Goal: Browse casually

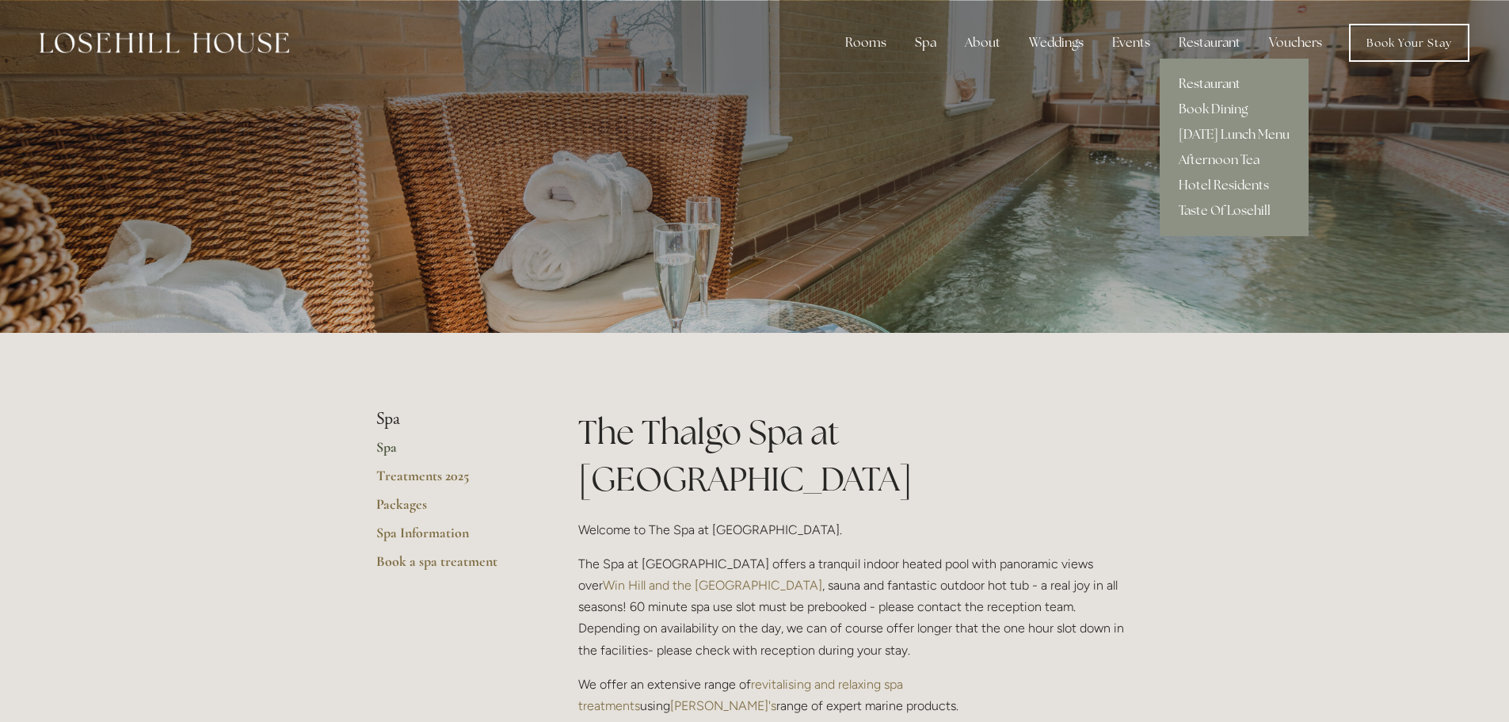
click at [1217, 86] on link "Restaurant" at bounding box center [1234, 83] width 149 height 25
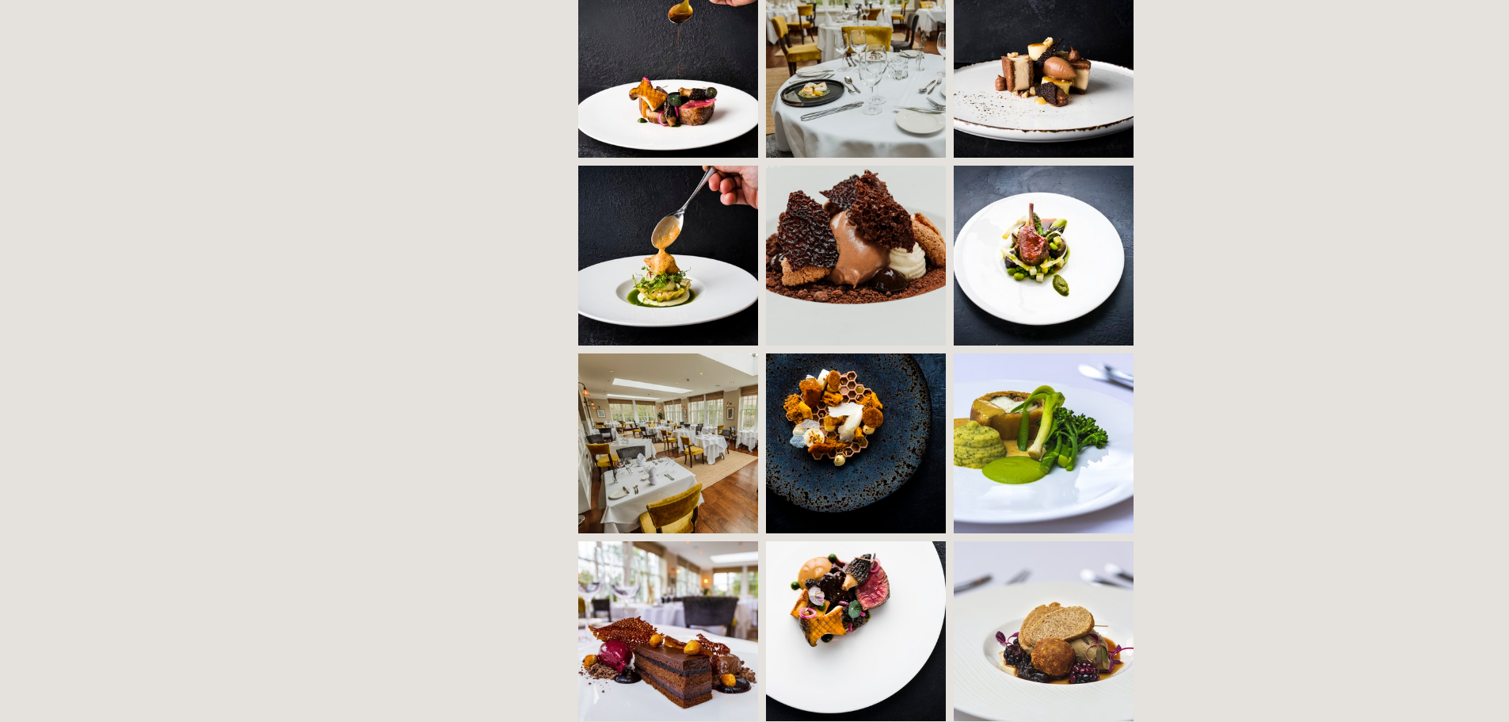
scroll to position [1188, 0]
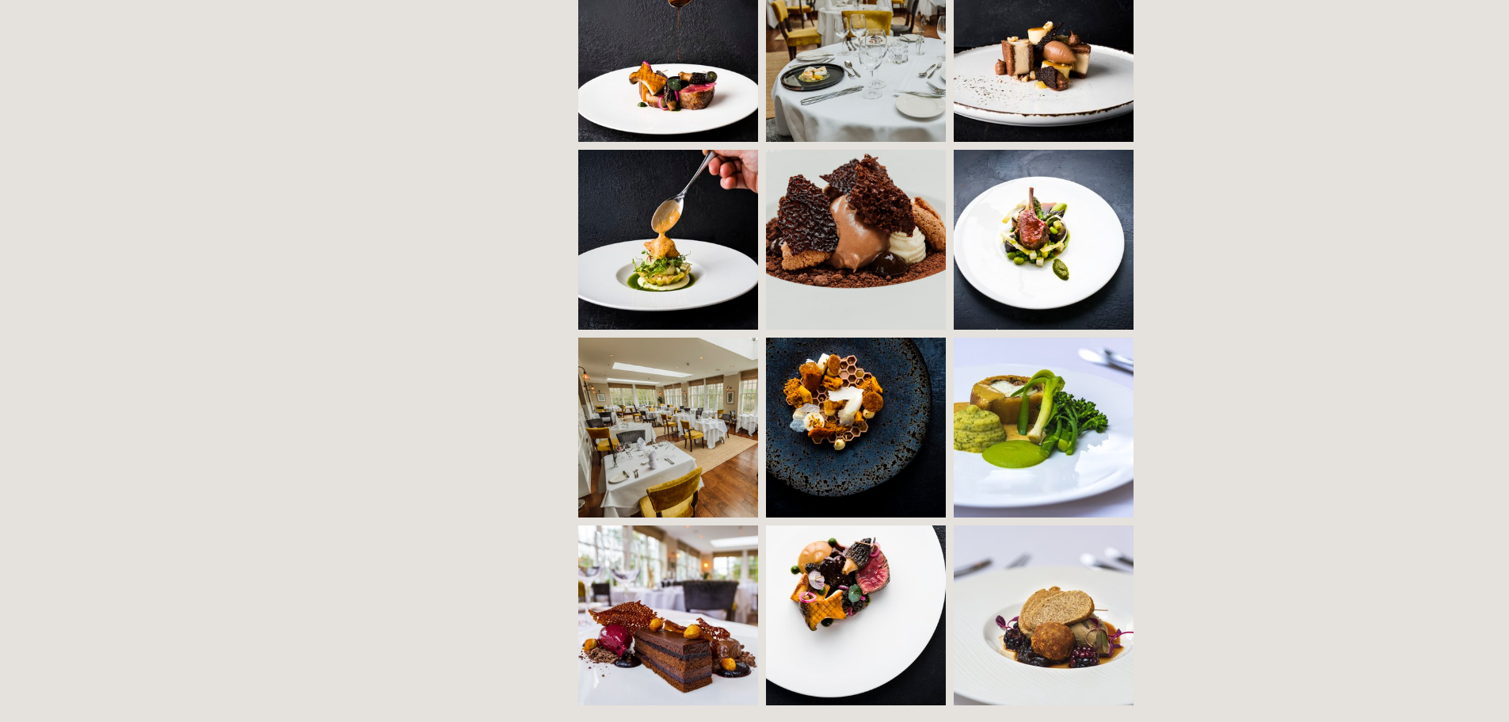
click at [858, 423] on img at bounding box center [891, 427] width 251 height 180
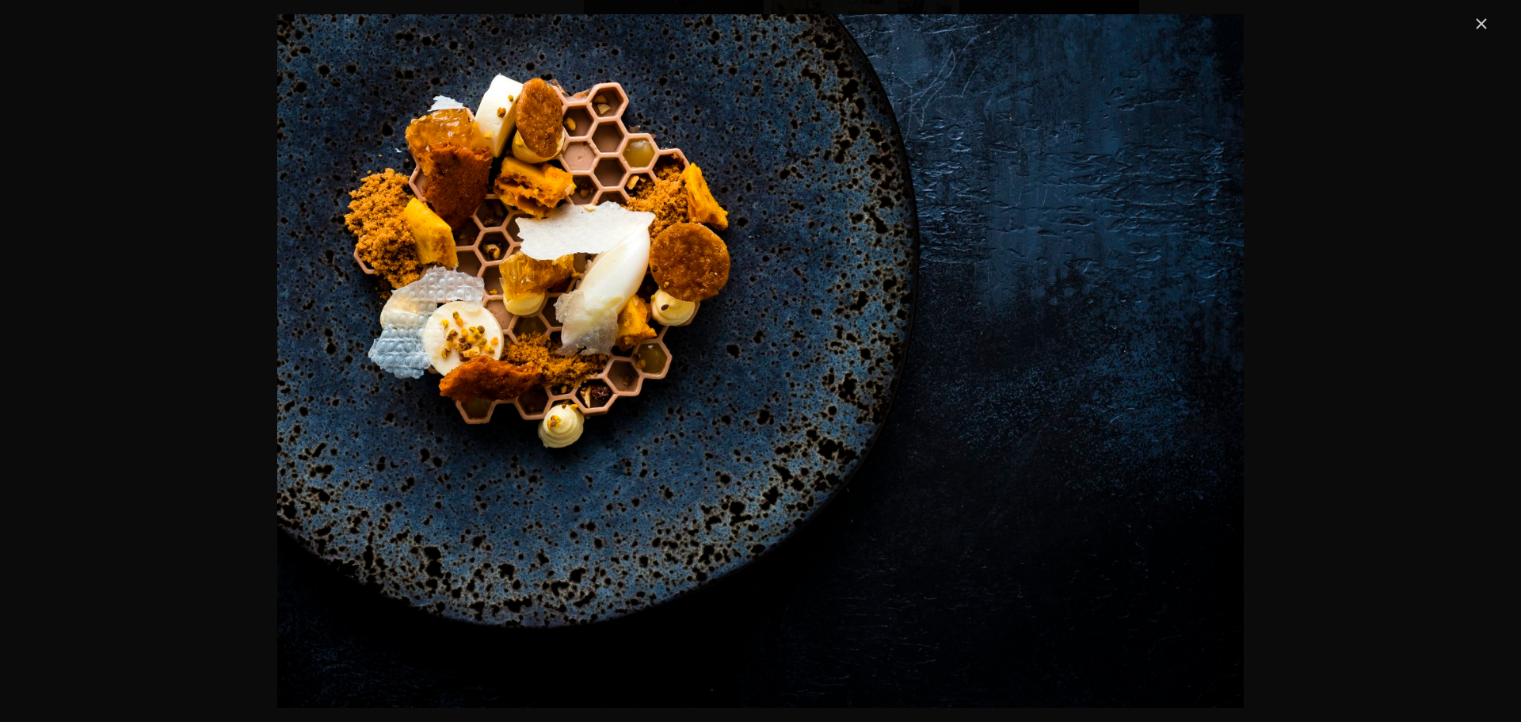
click at [1478, 24] on link "Close" at bounding box center [1481, 23] width 19 height 19
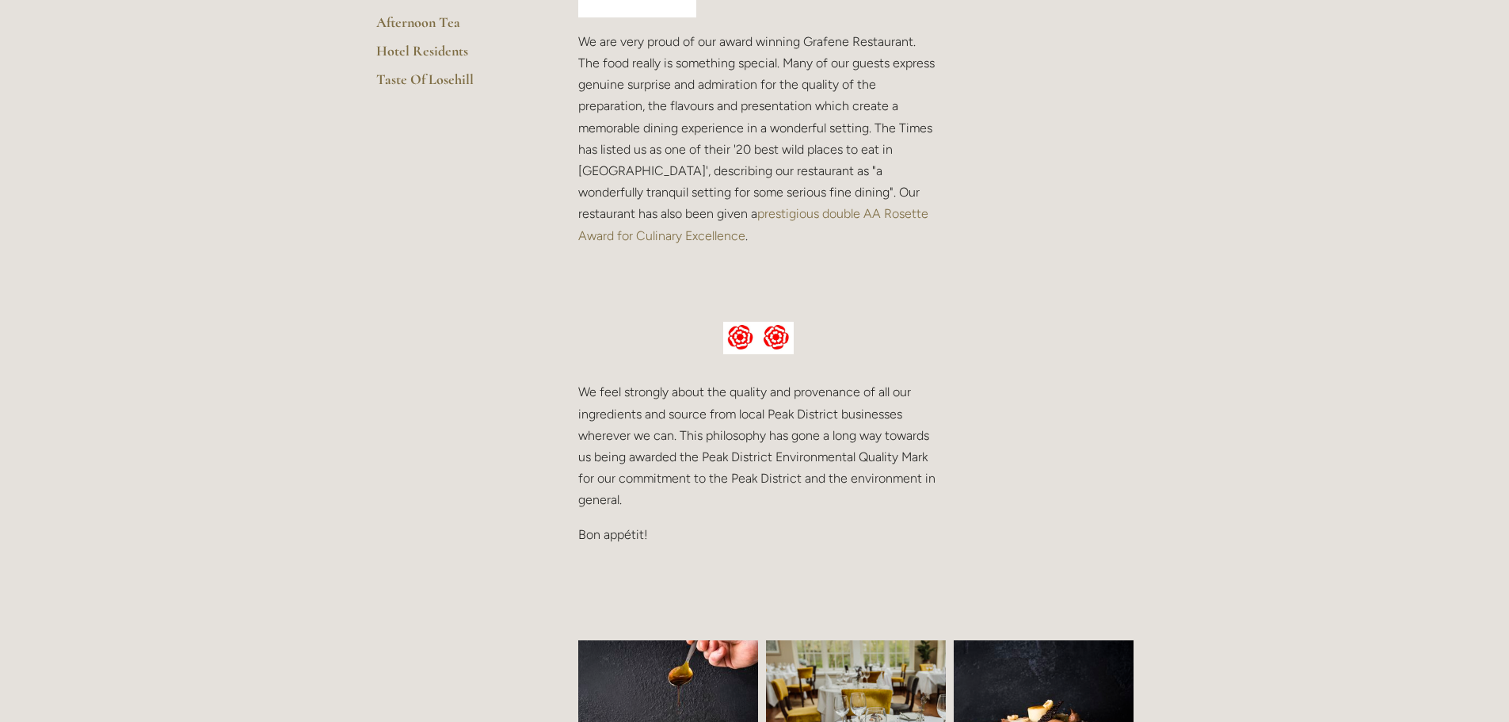
scroll to position [317, 0]
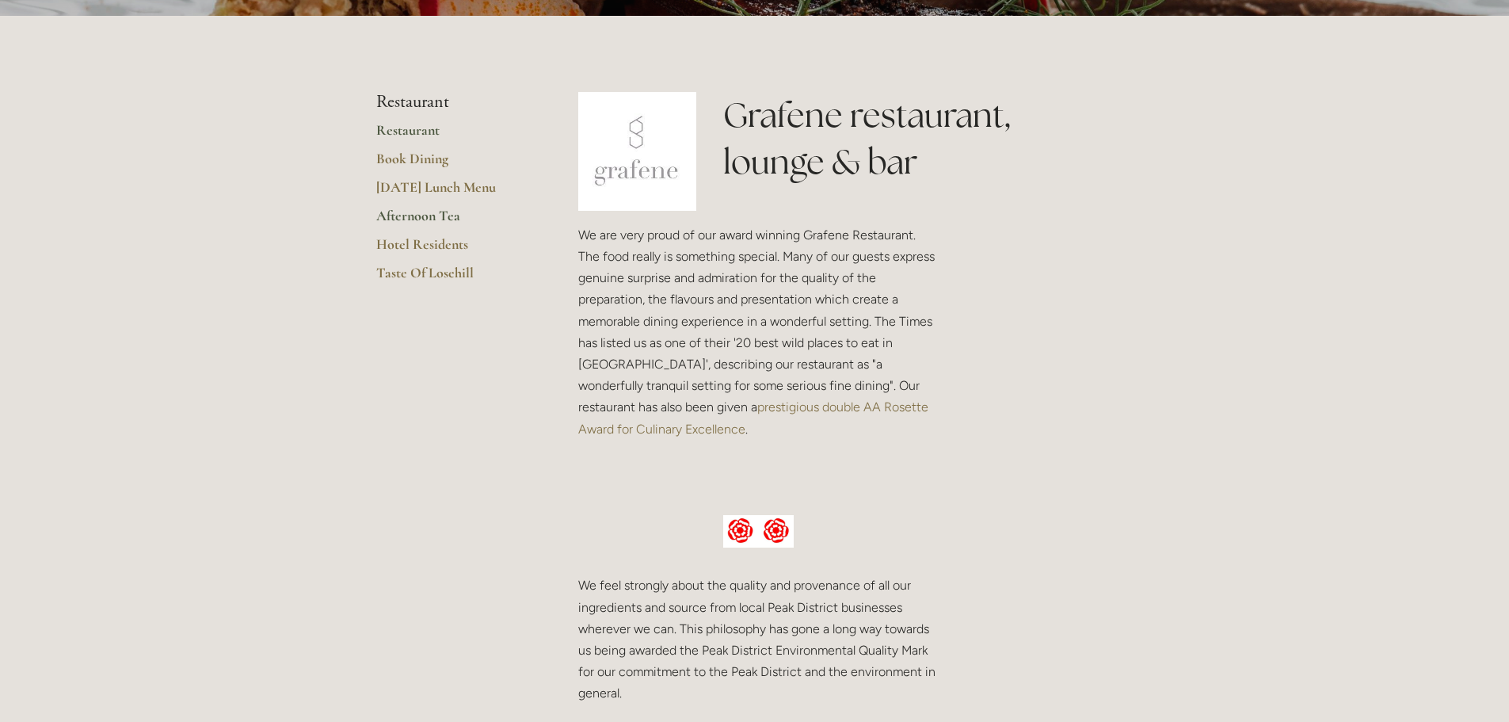
click at [453, 212] on link "Afternoon Tea" at bounding box center [451, 221] width 151 height 29
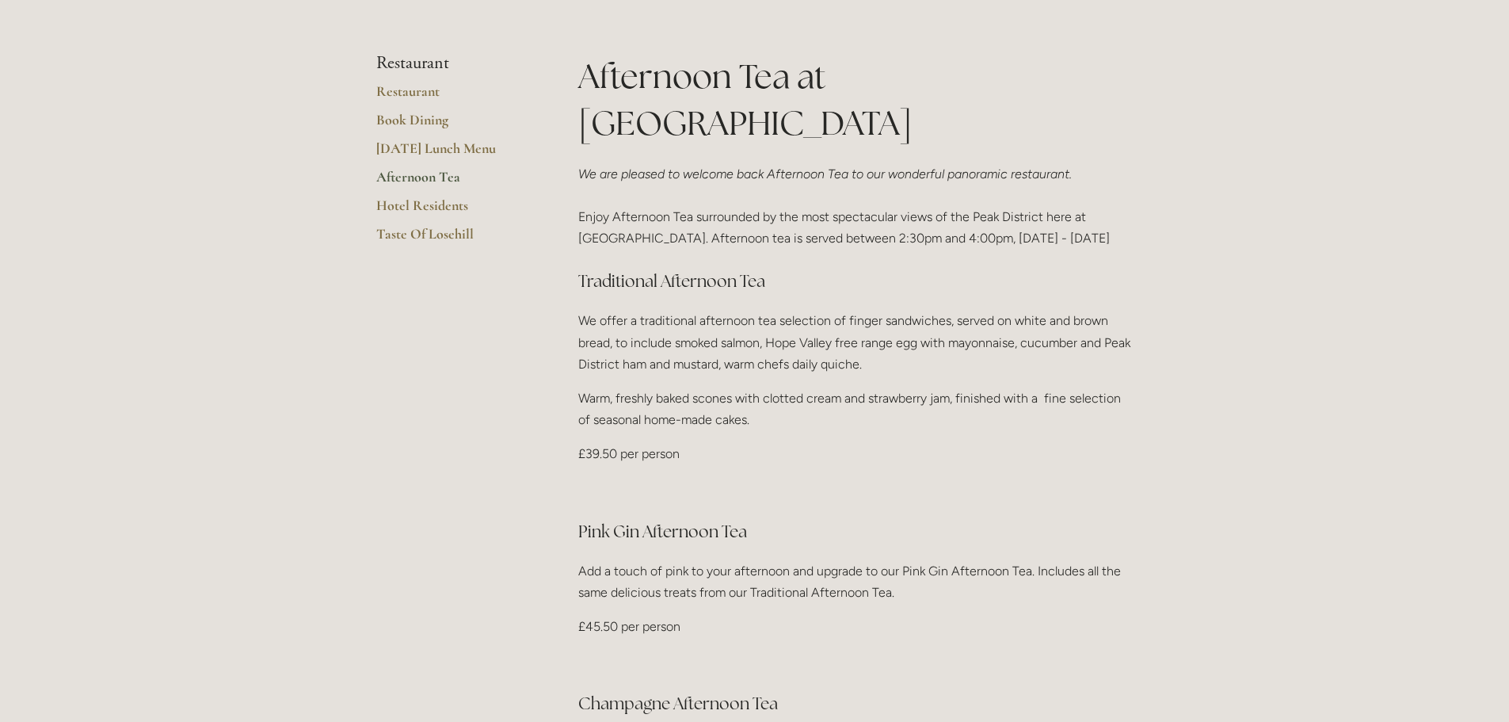
scroll to position [396, 0]
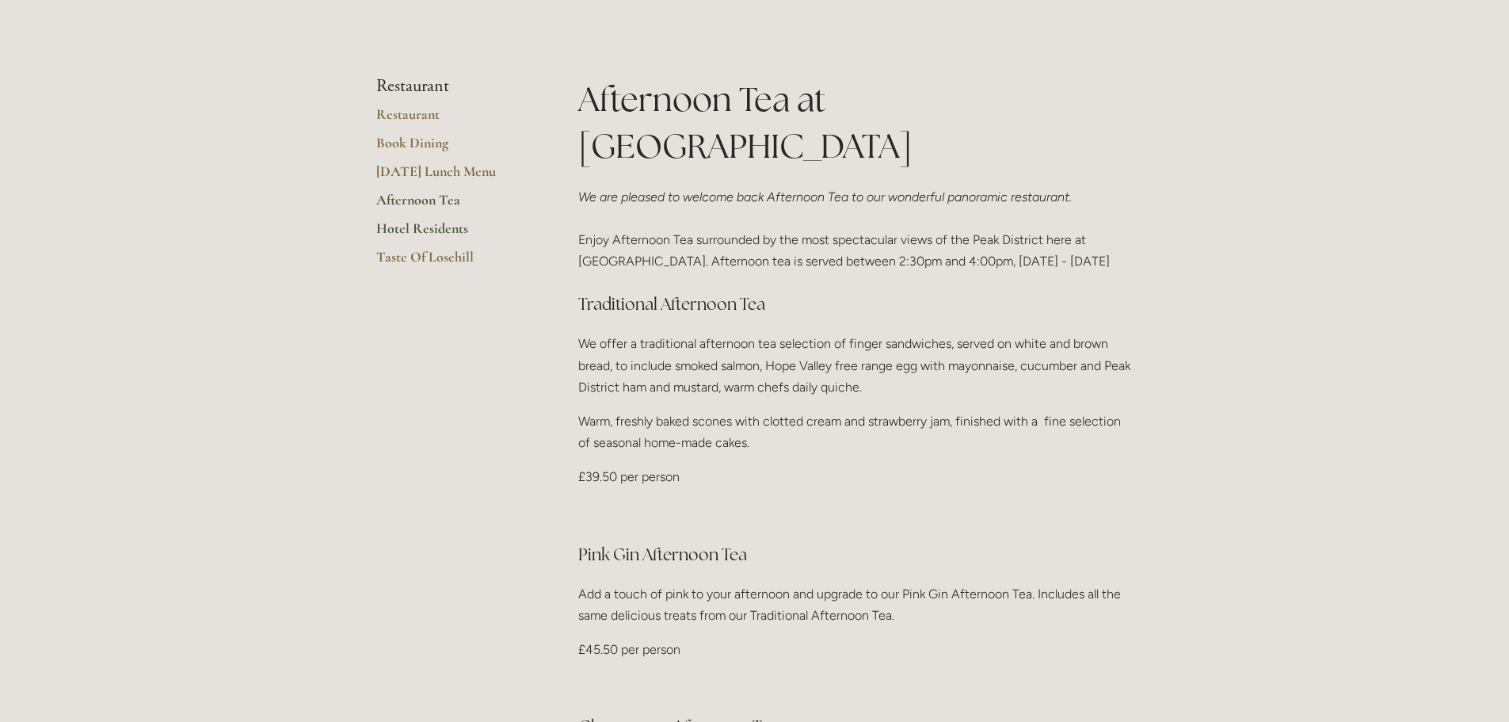
click at [408, 226] on link "Hotel Residents" at bounding box center [451, 233] width 151 height 29
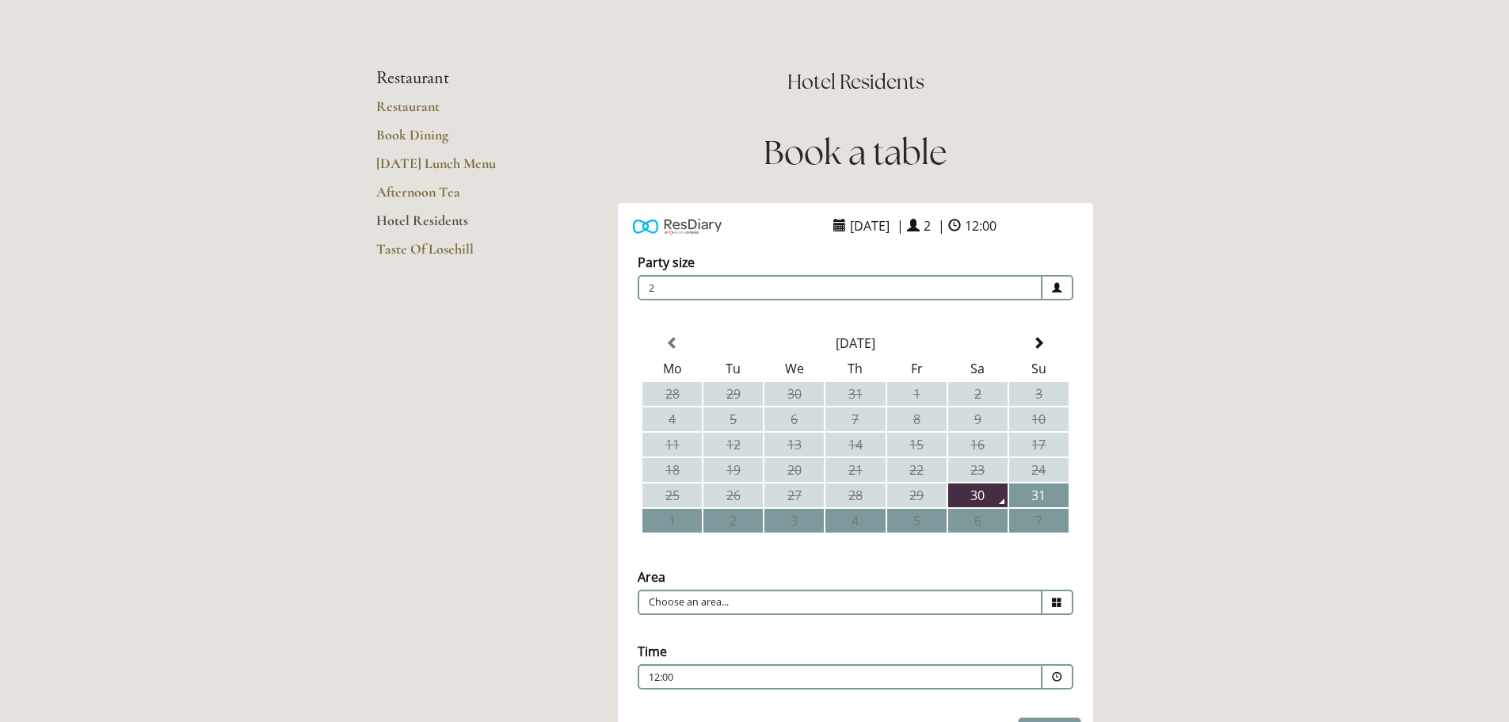
scroll to position [238, 0]
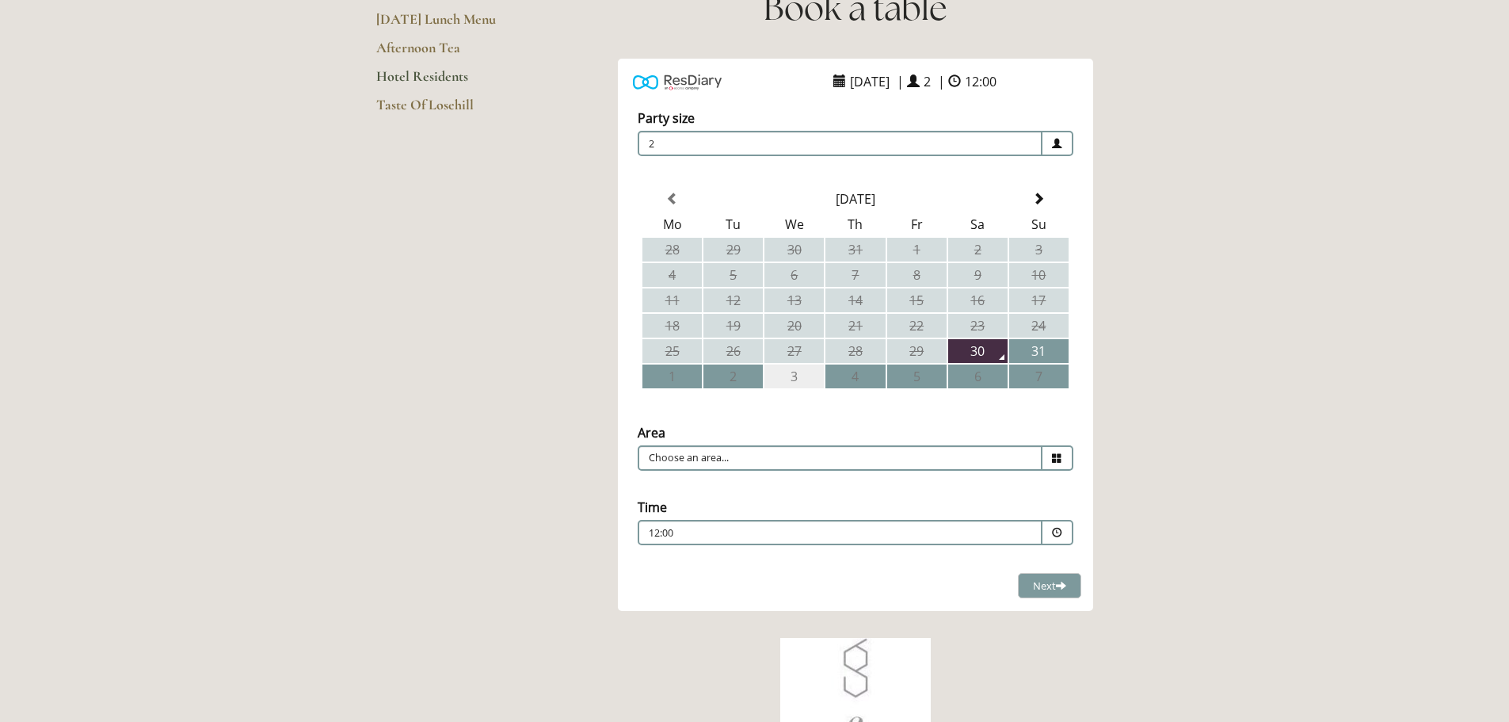
click at [787, 372] on td "3" at bounding box center [793, 376] width 59 height 24
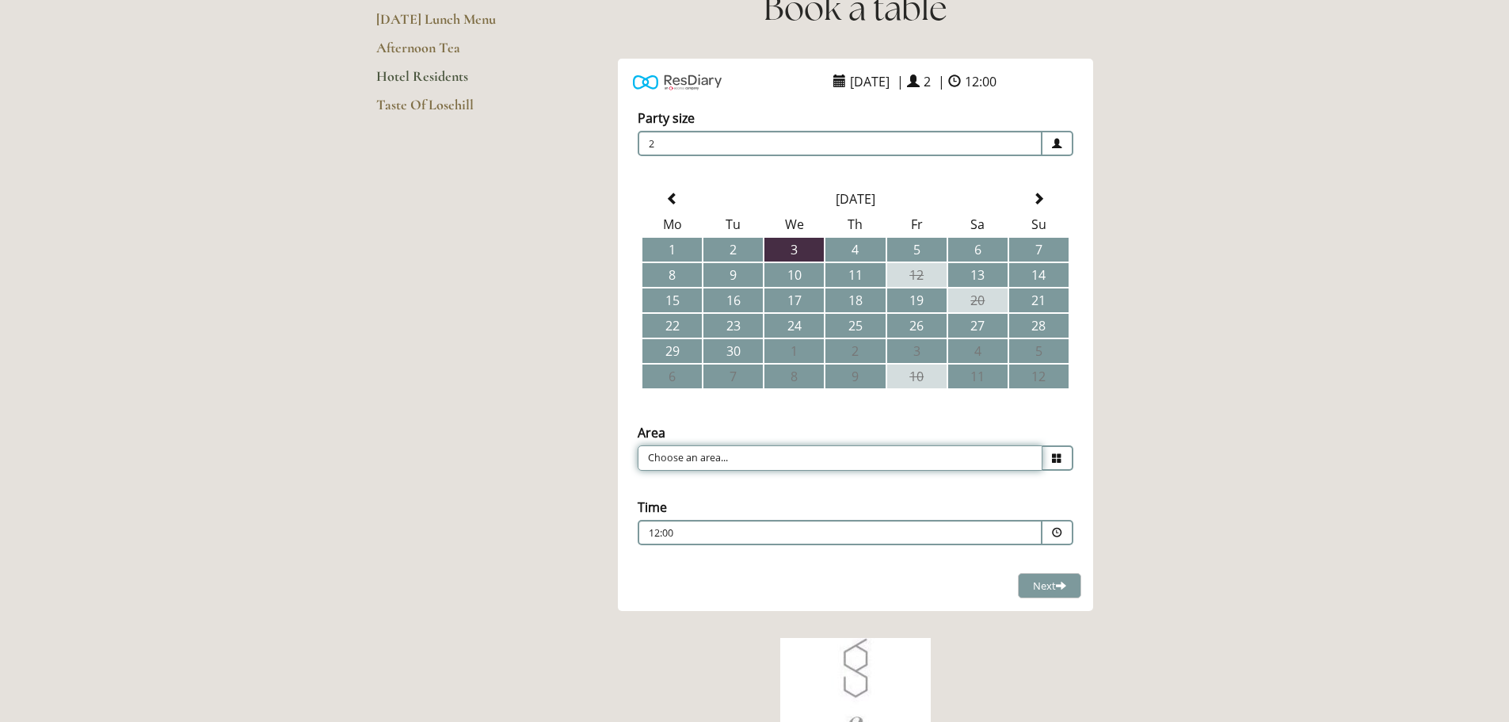
click at [792, 457] on input "Choose an area..." at bounding box center [840, 457] width 405 height 25
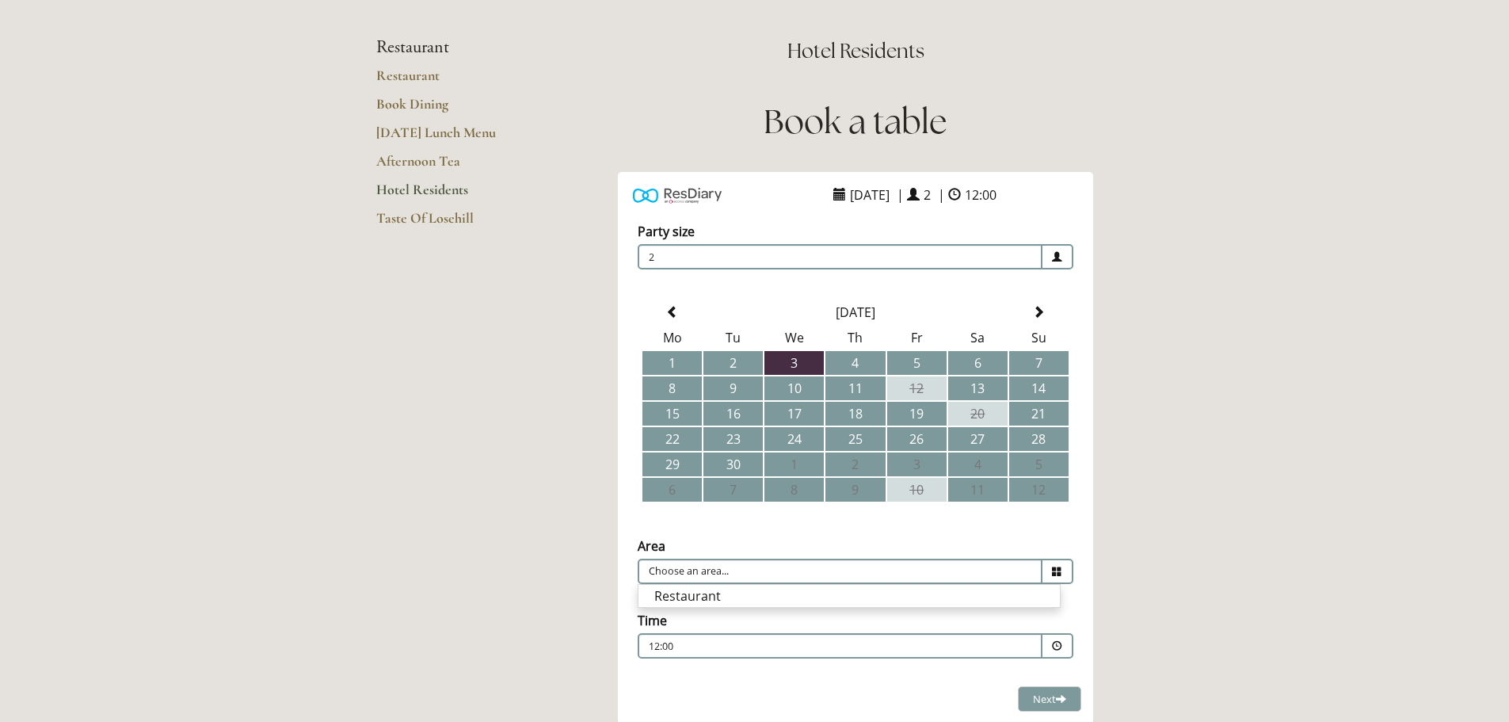
scroll to position [0, 0]
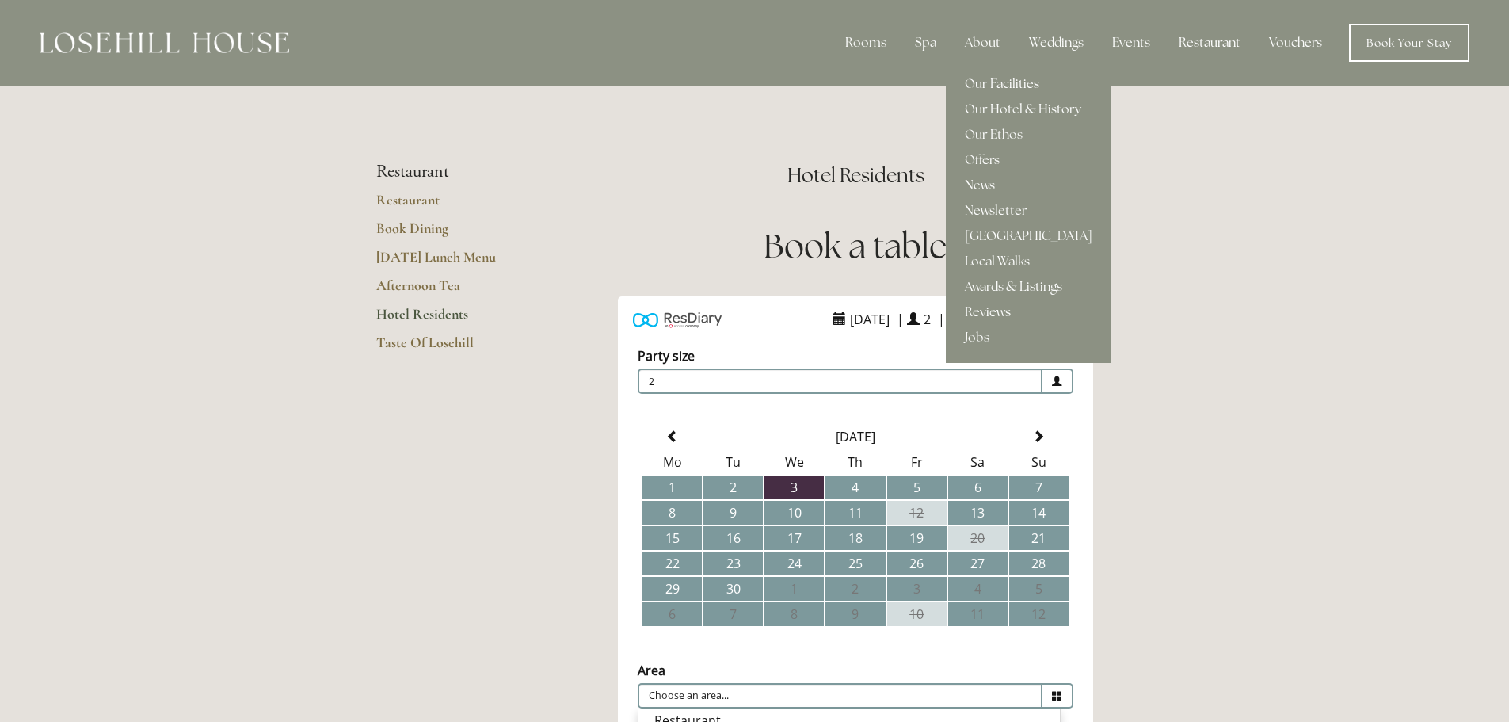
click at [988, 83] on link "Our Facilities" at bounding box center [1029, 83] width 166 height 25
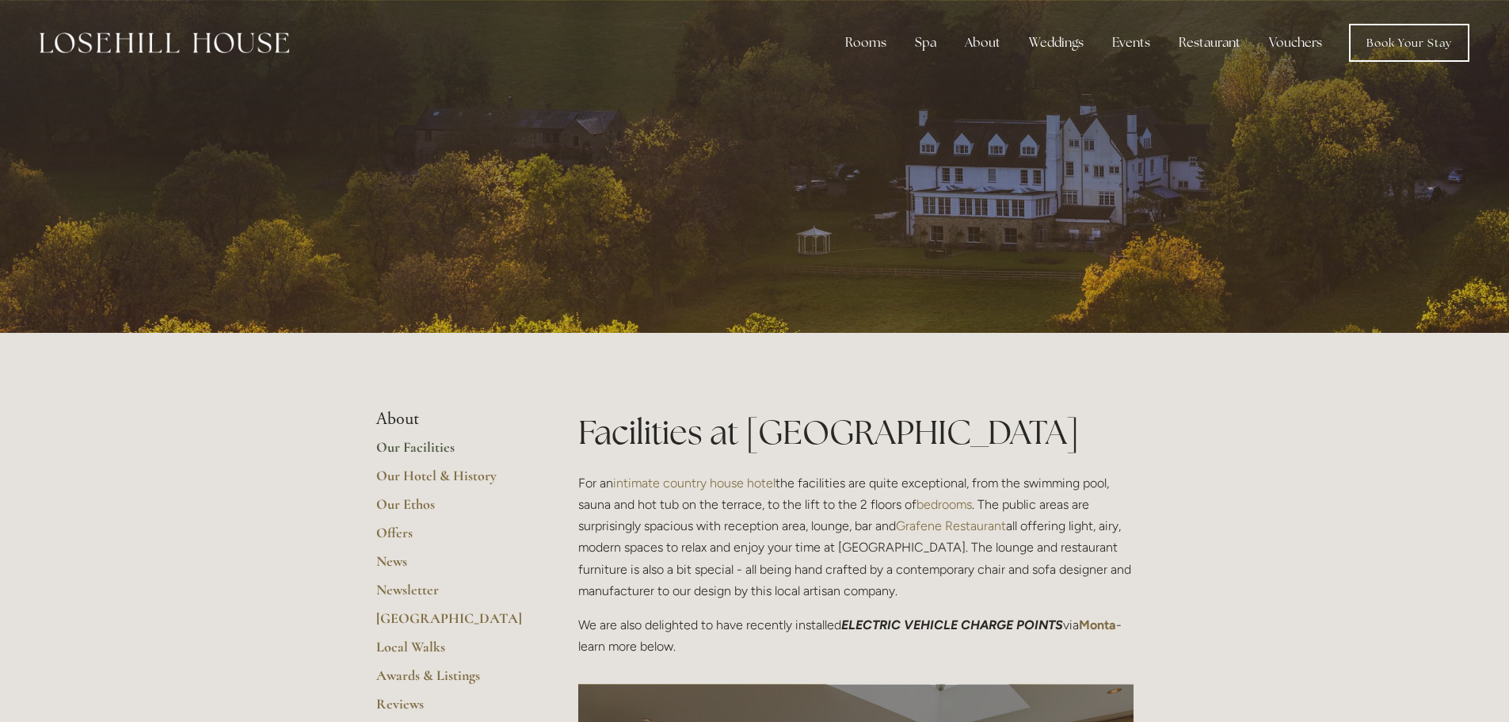
scroll to position [396, 0]
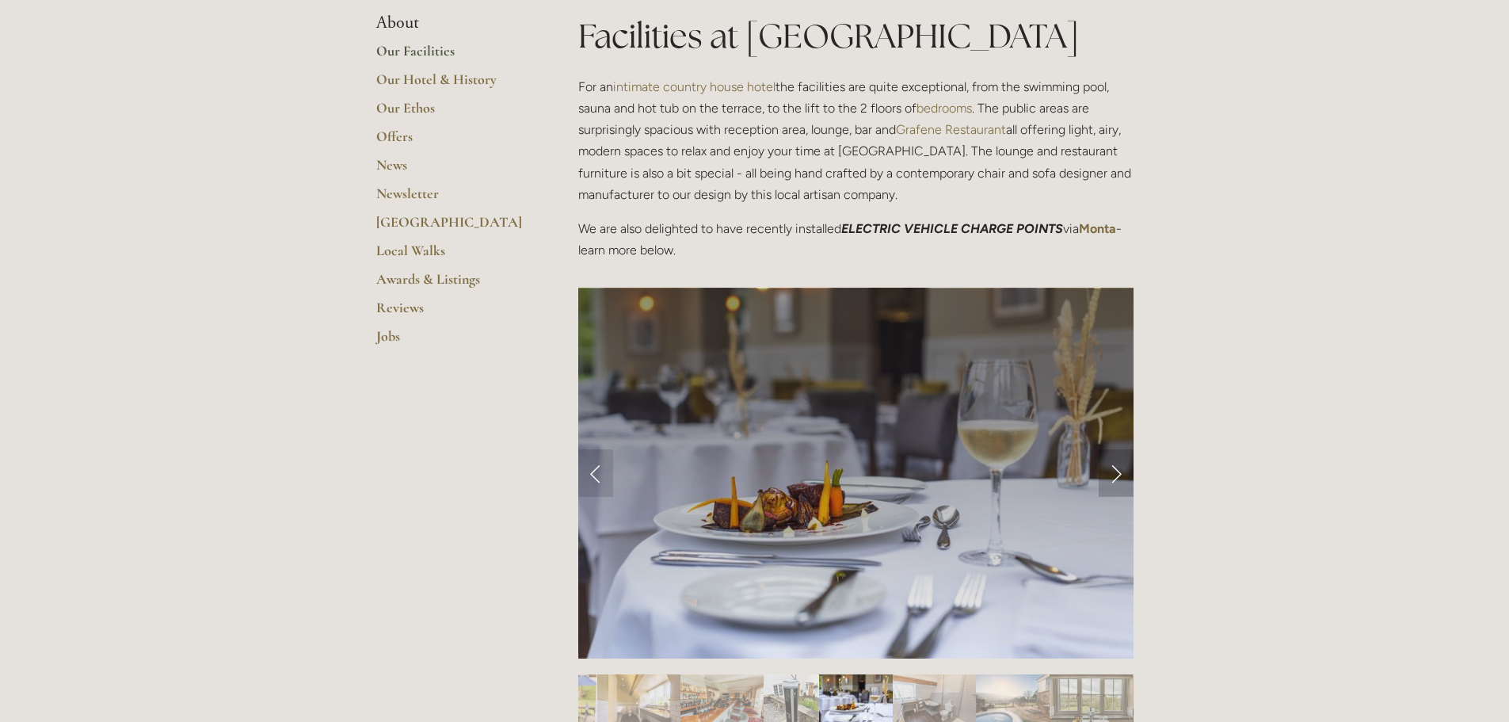
click at [1114, 467] on link "Next Slide" at bounding box center [1116, 473] width 35 height 48
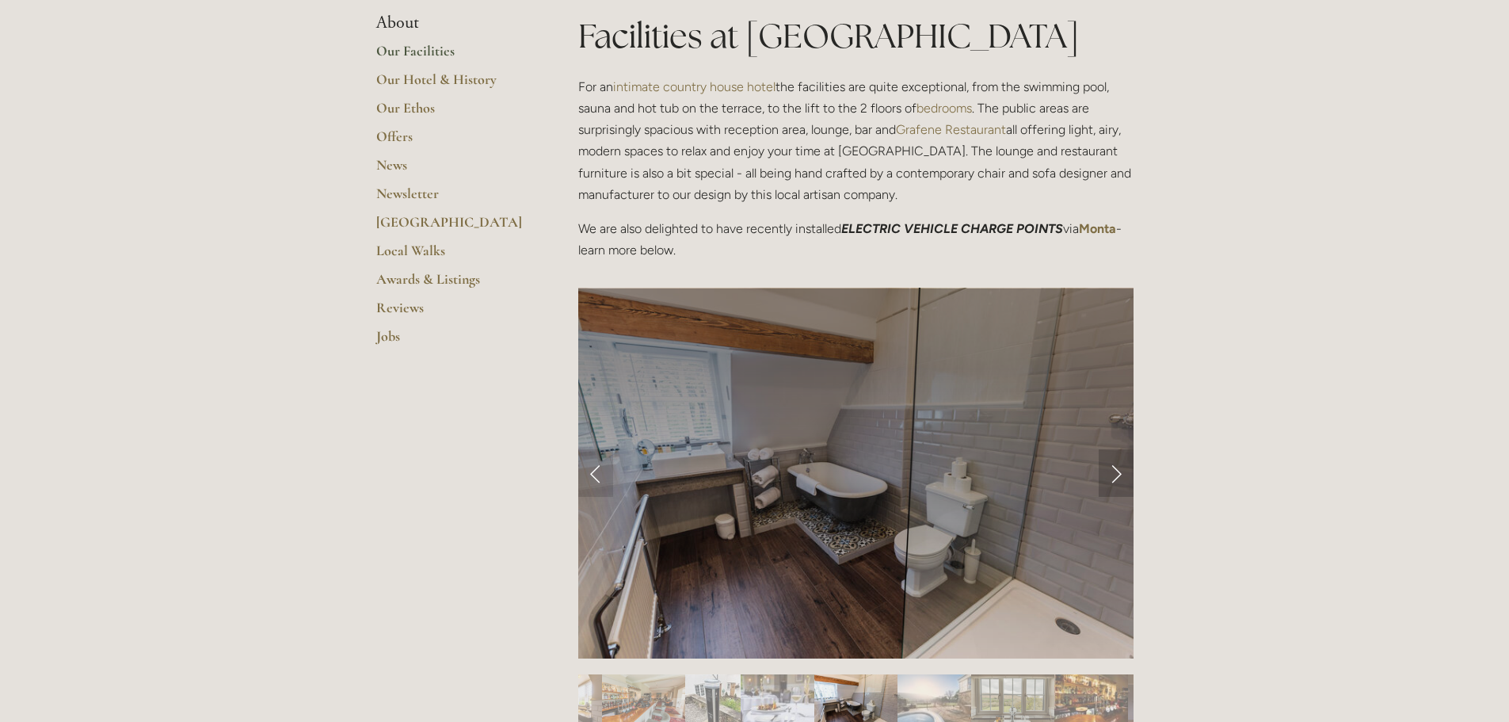
click at [1114, 467] on link "Next Slide" at bounding box center [1116, 473] width 35 height 48
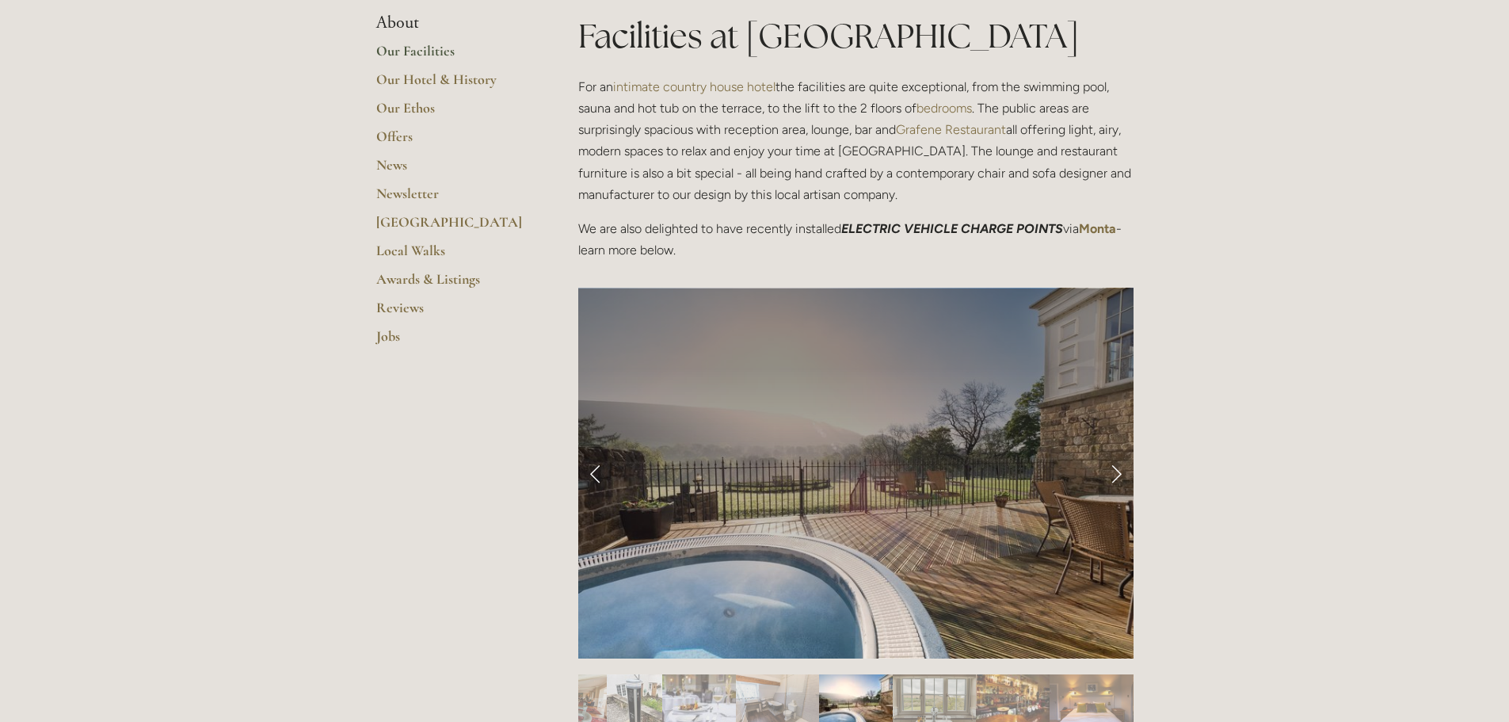
click at [1114, 467] on link "Next Slide" at bounding box center [1116, 473] width 35 height 48
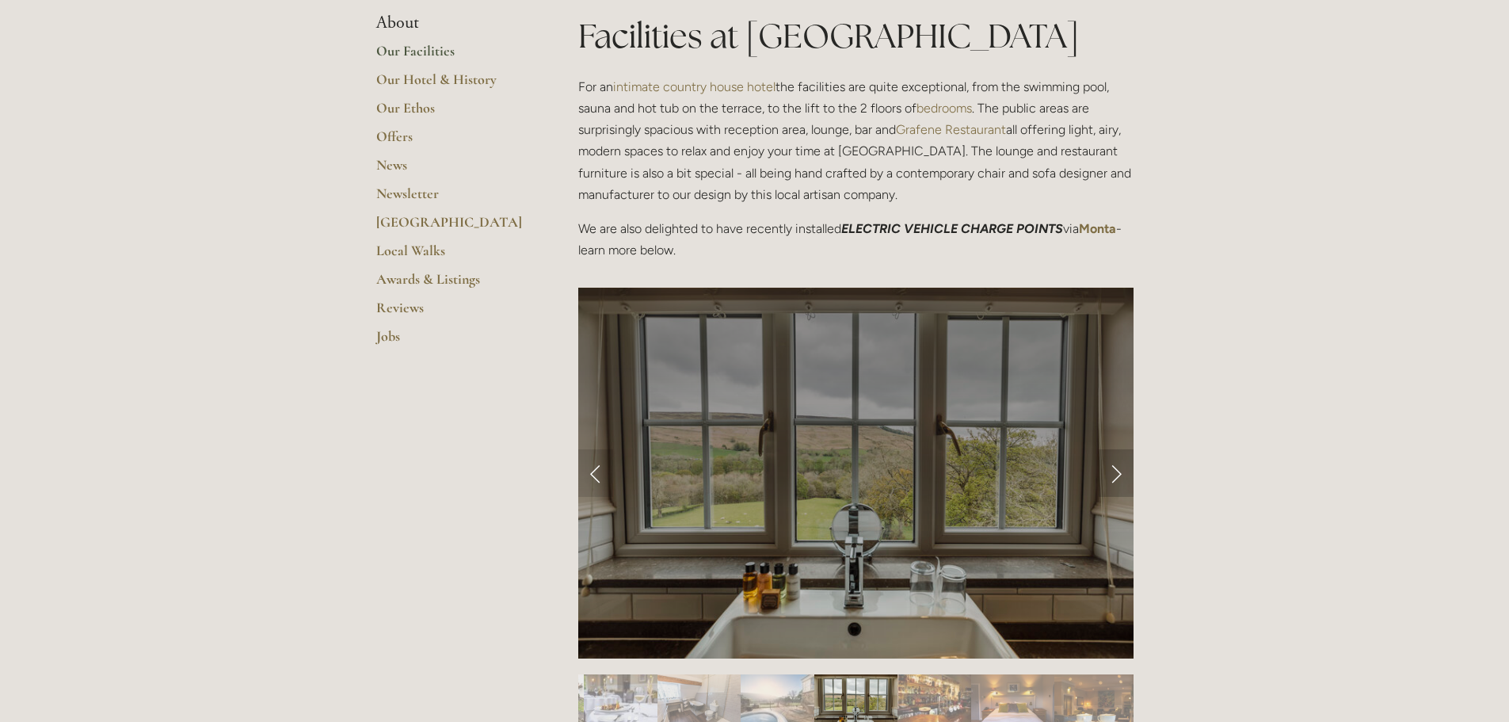
click at [1114, 467] on link "Next Slide" at bounding box center [1116, 473] width 35 height 48
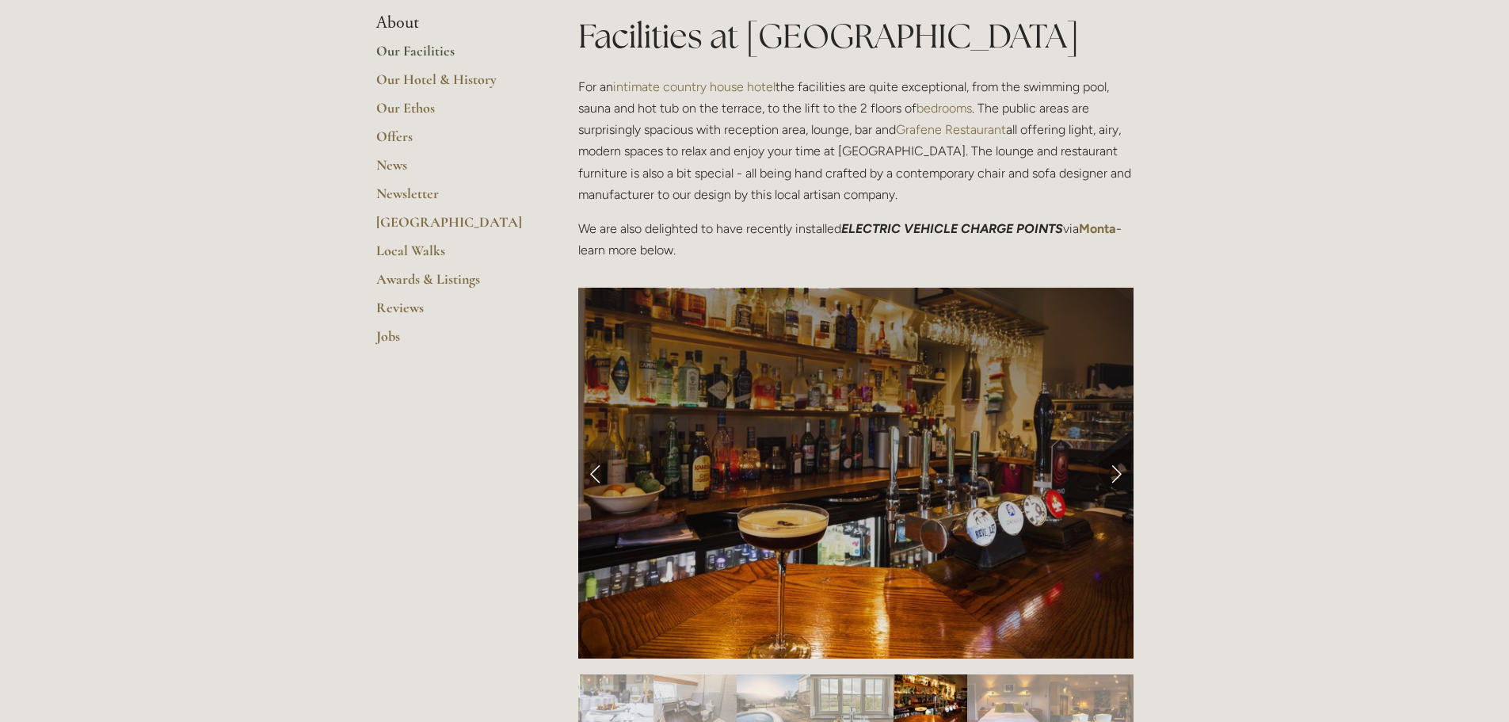
click at [1114, 467] on link "Next Slide" at bounding box center [1116, 473] width 35 height 48
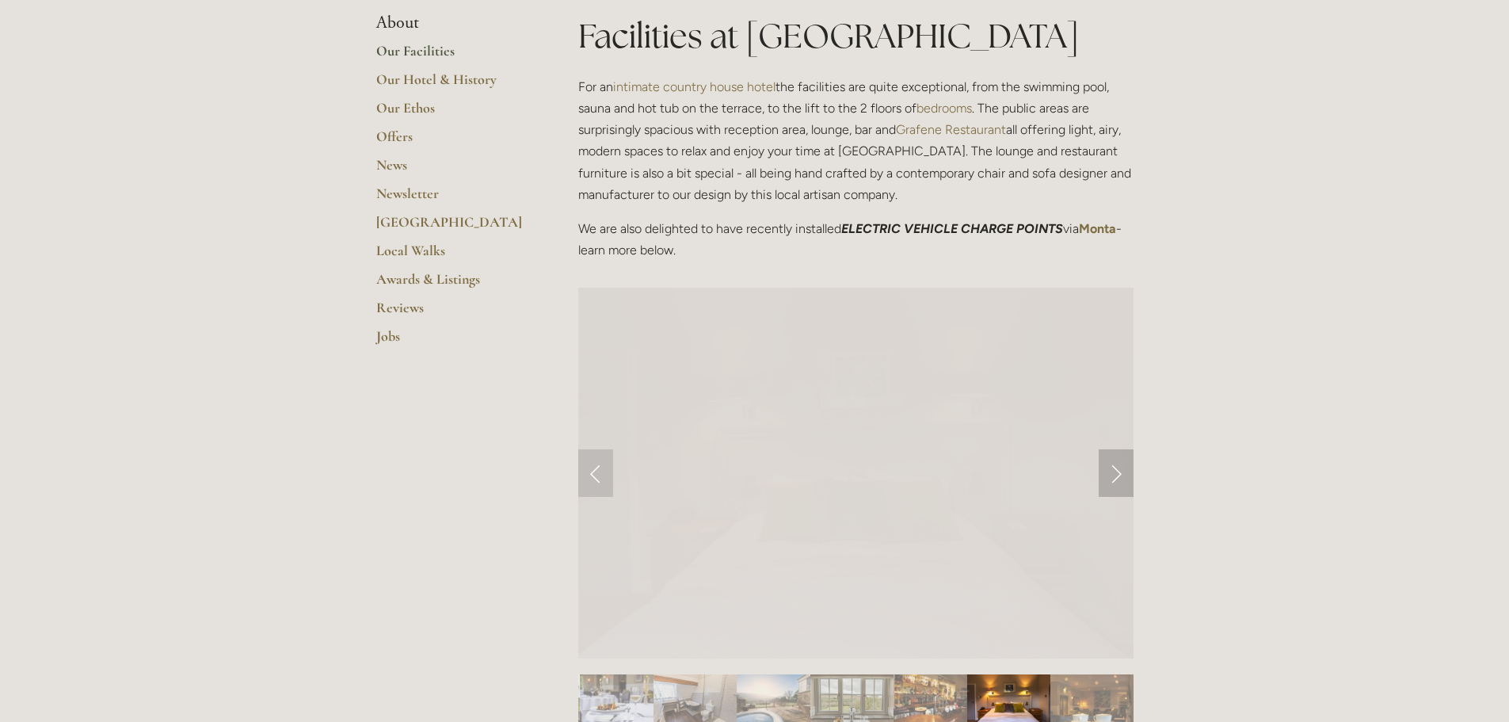
click at [1116, 468] on link "Next Slide" at bounding box center [1116, 473] width 35 height 48
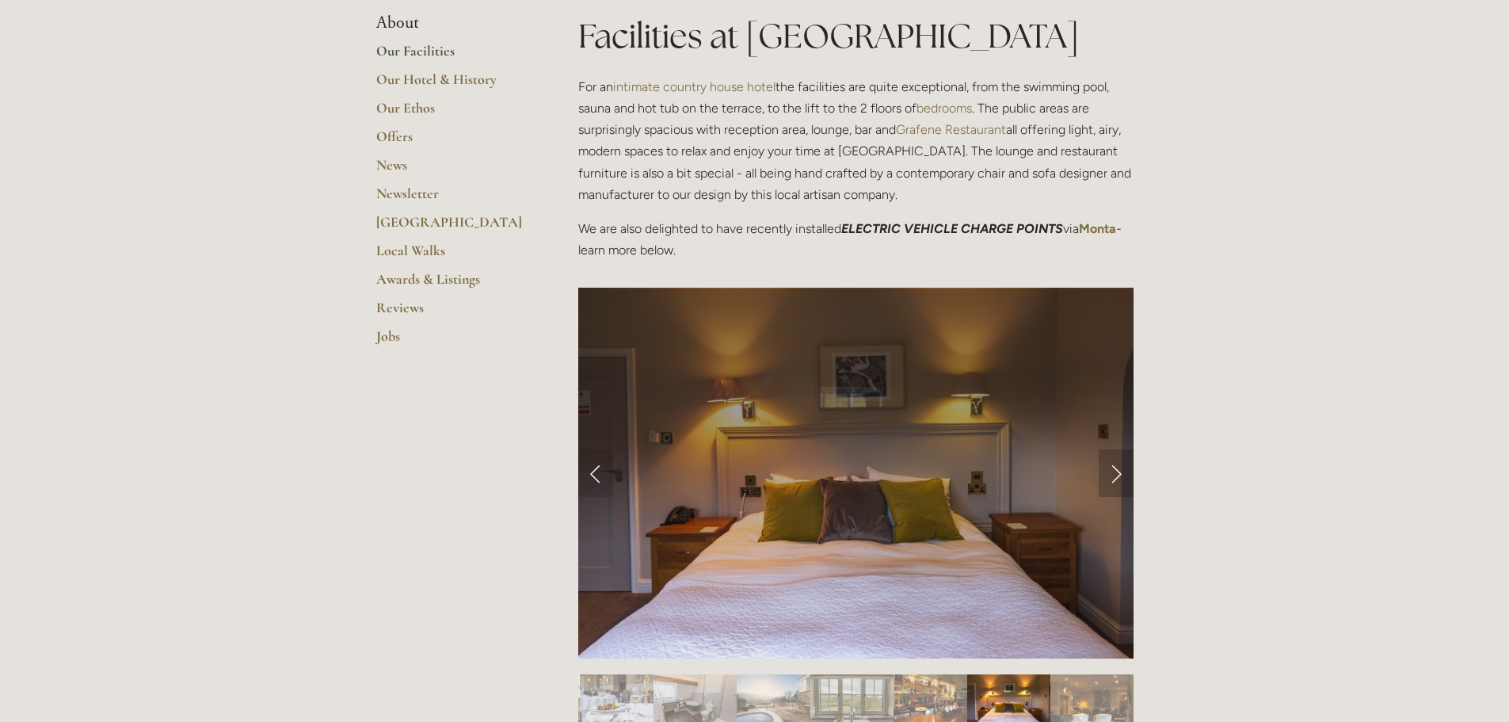
click at [1116, 468] on link "Next Slide" at bounding box center [1116, 473] width 35 height 48
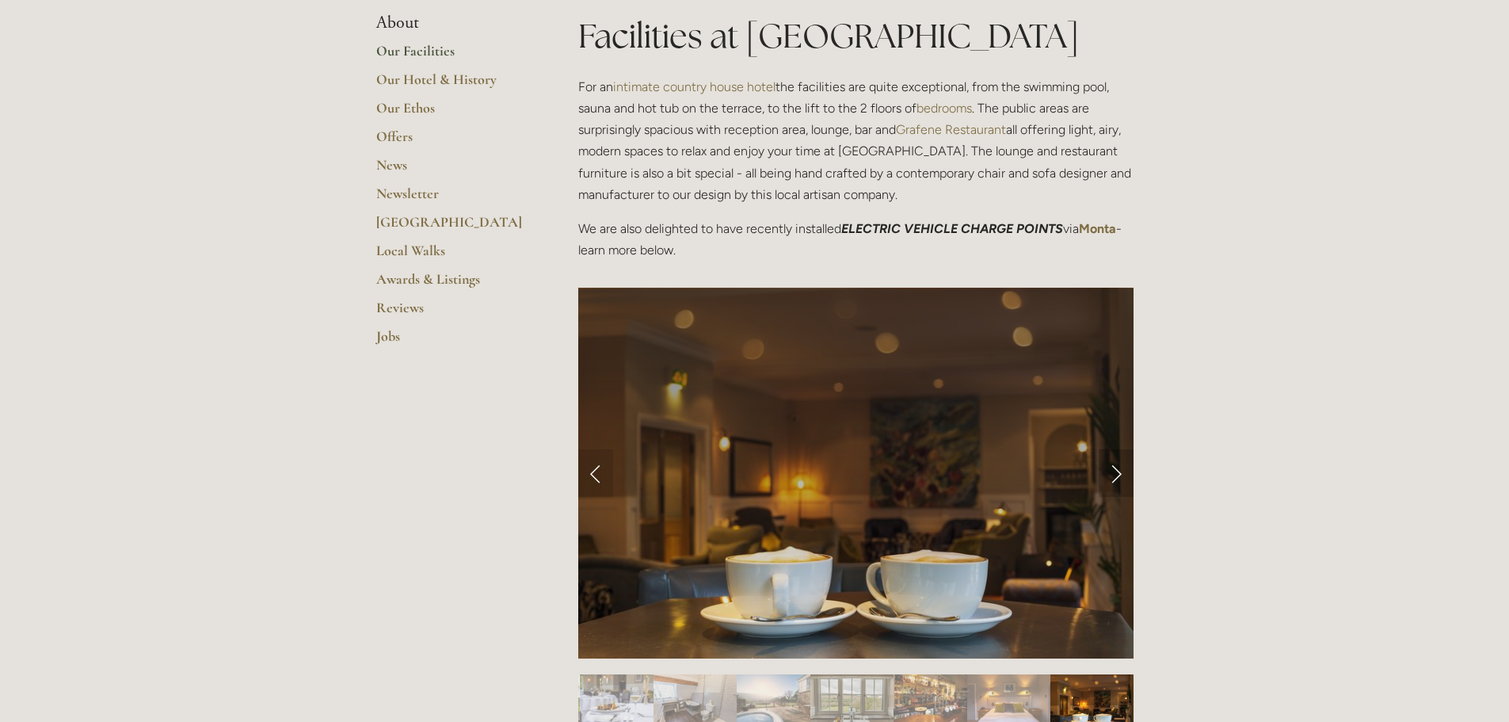
click at [1116, 468] on link "Next Slide" at bounding box center [1116, 473] width 35 height 48
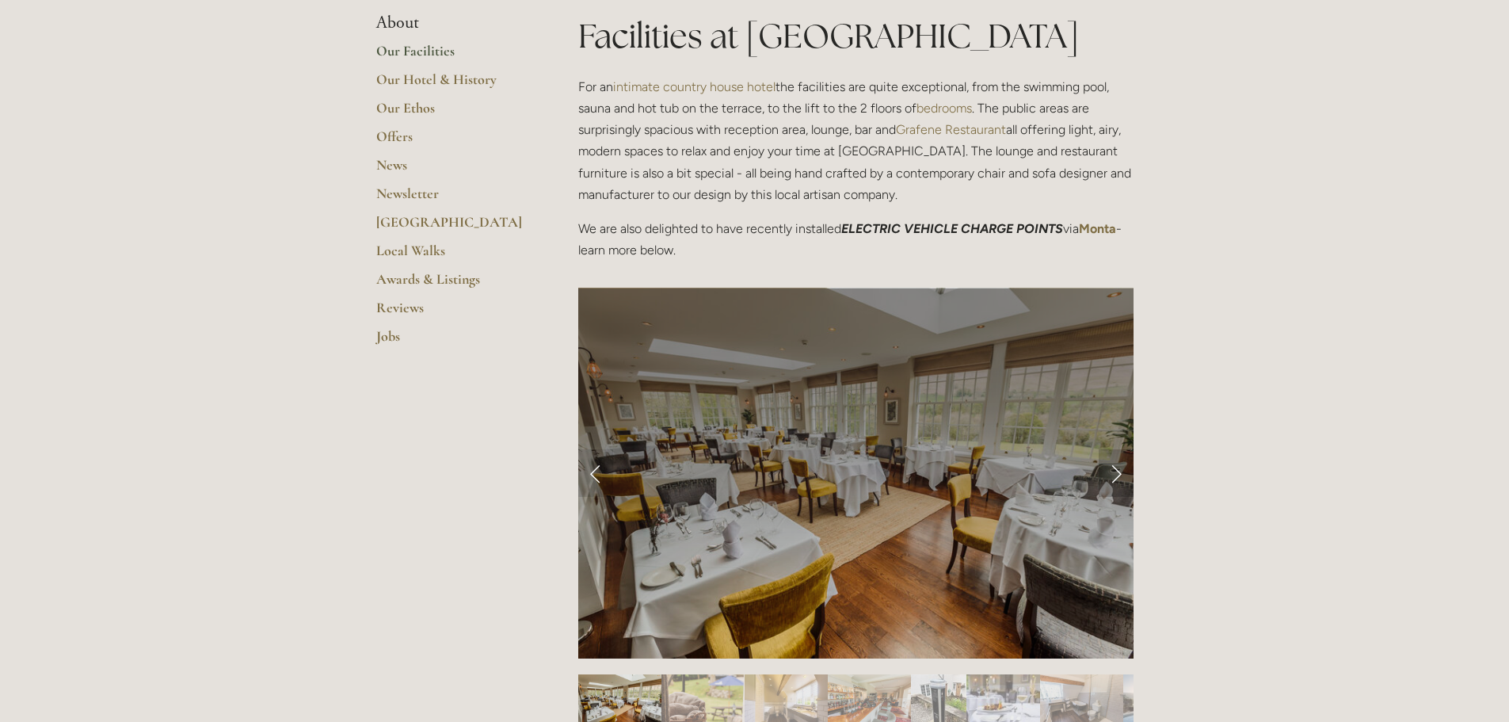
click at [1116, 468] on link "Next Slide" at bounding box center [1116, 473] width 35 height 48
click at [1118, 470] on link "Next Slide" at bounding box center [1116, 473] width 35 height 48
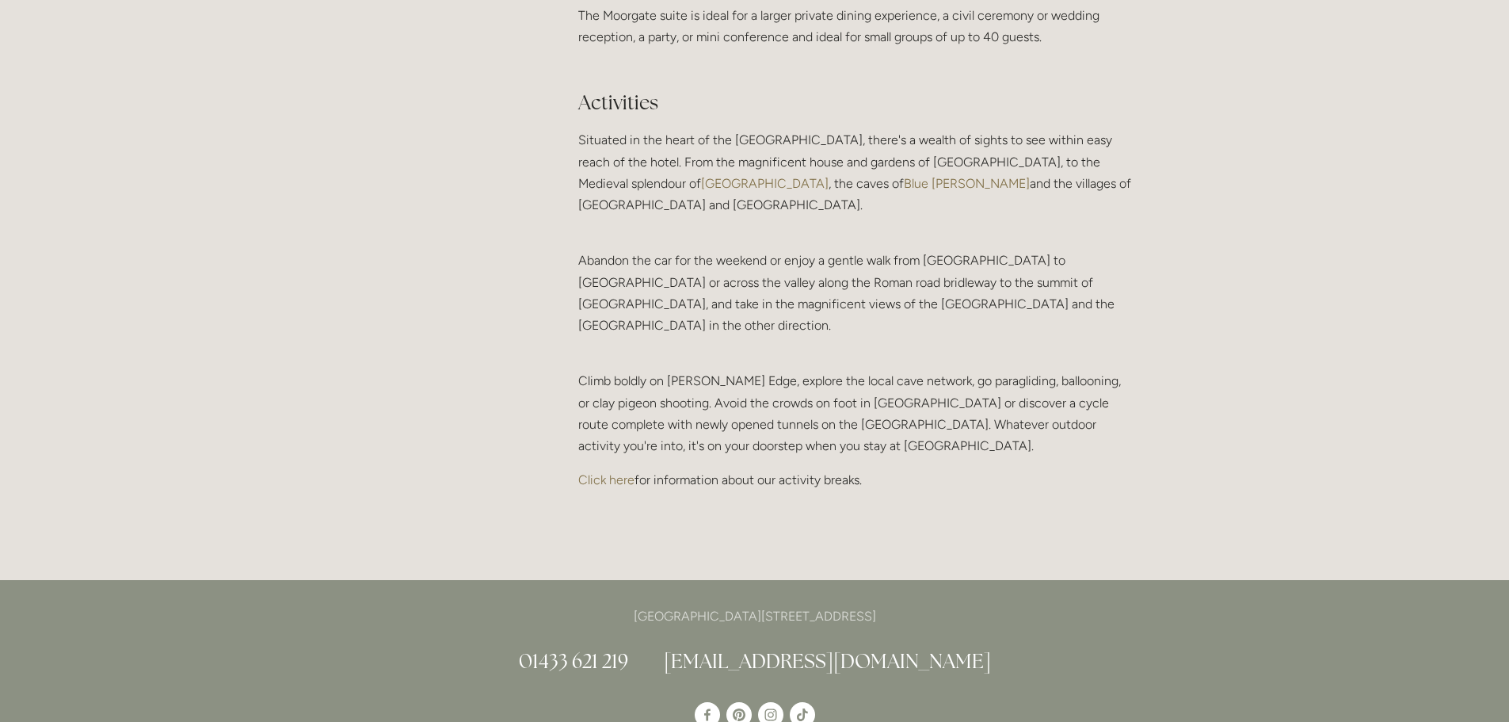
scroll to position [3327, 0]
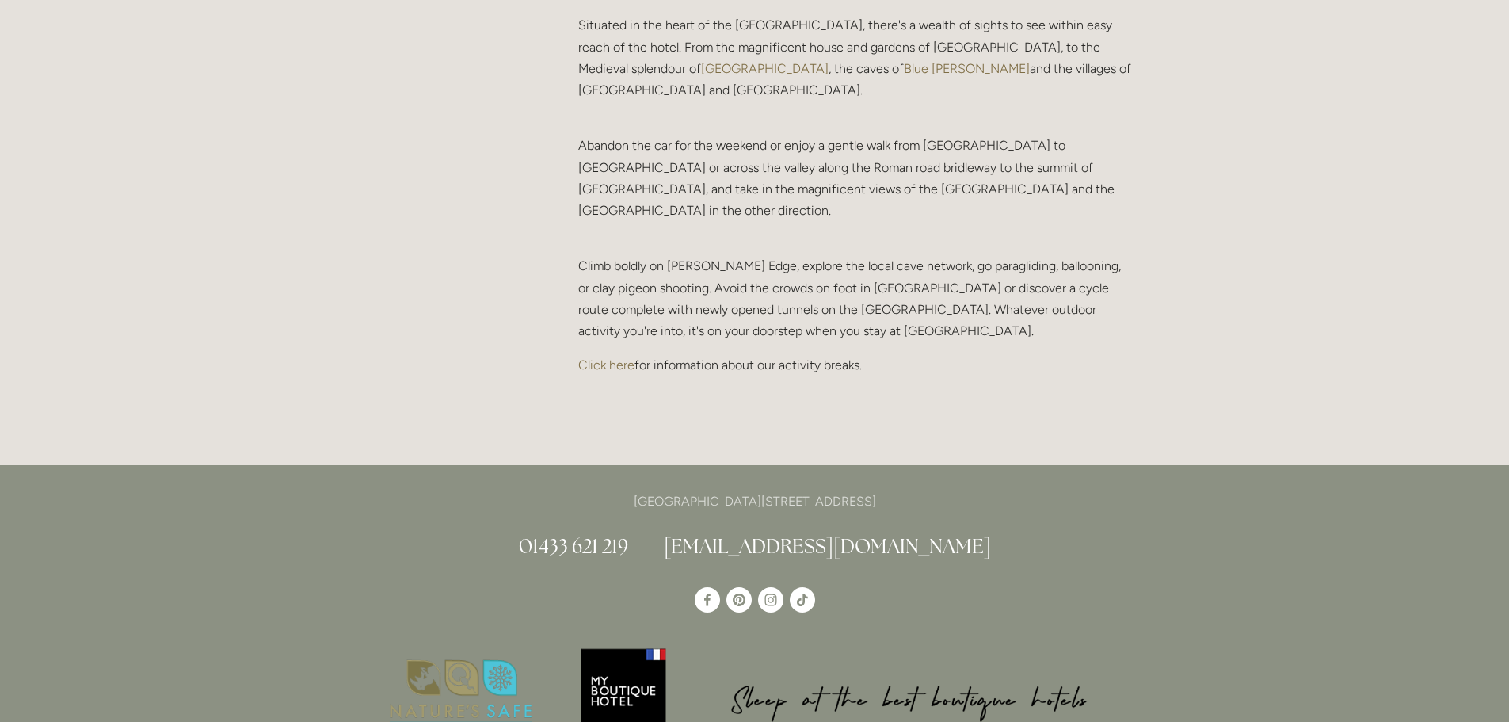
click at [615, 357] on link "Click here" at bounding box center [606, 364] width 56 height 15
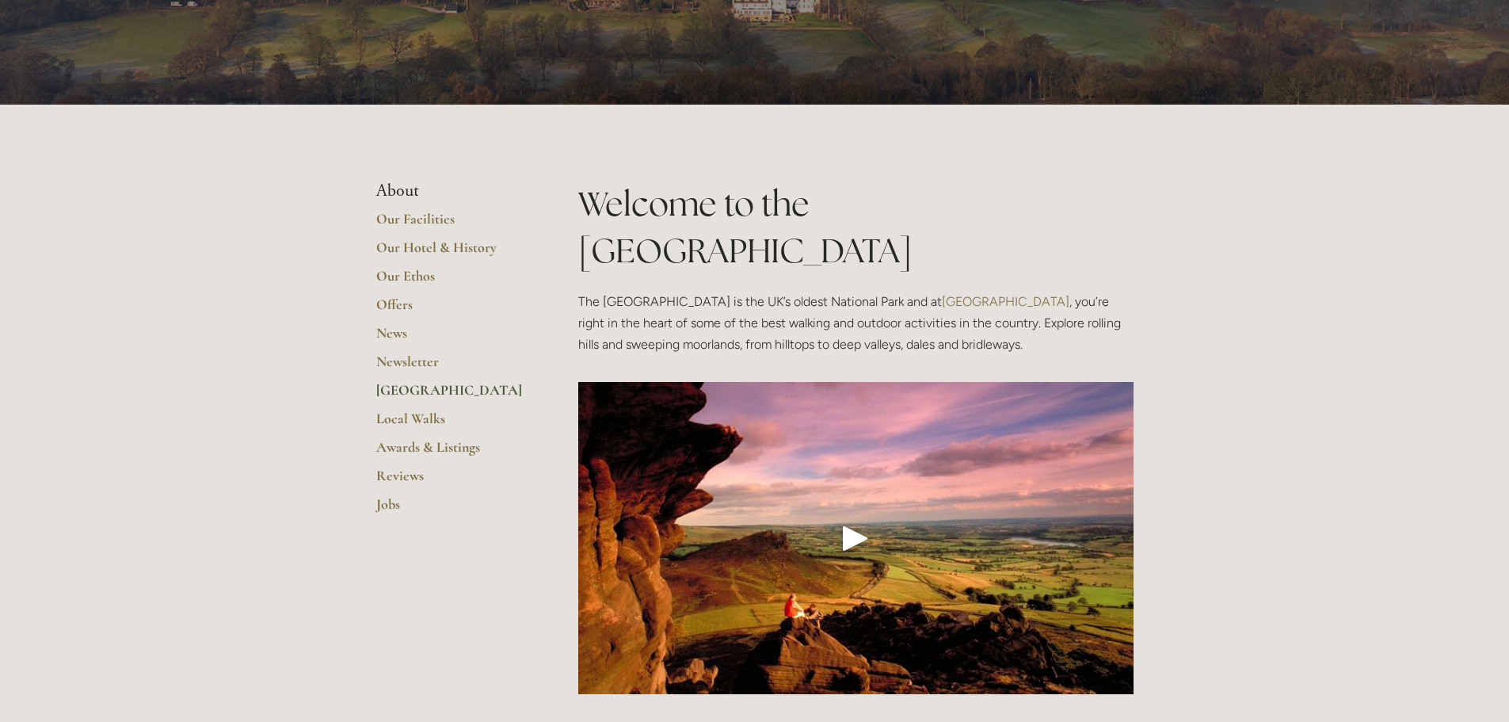
scroll to position [396, 0]
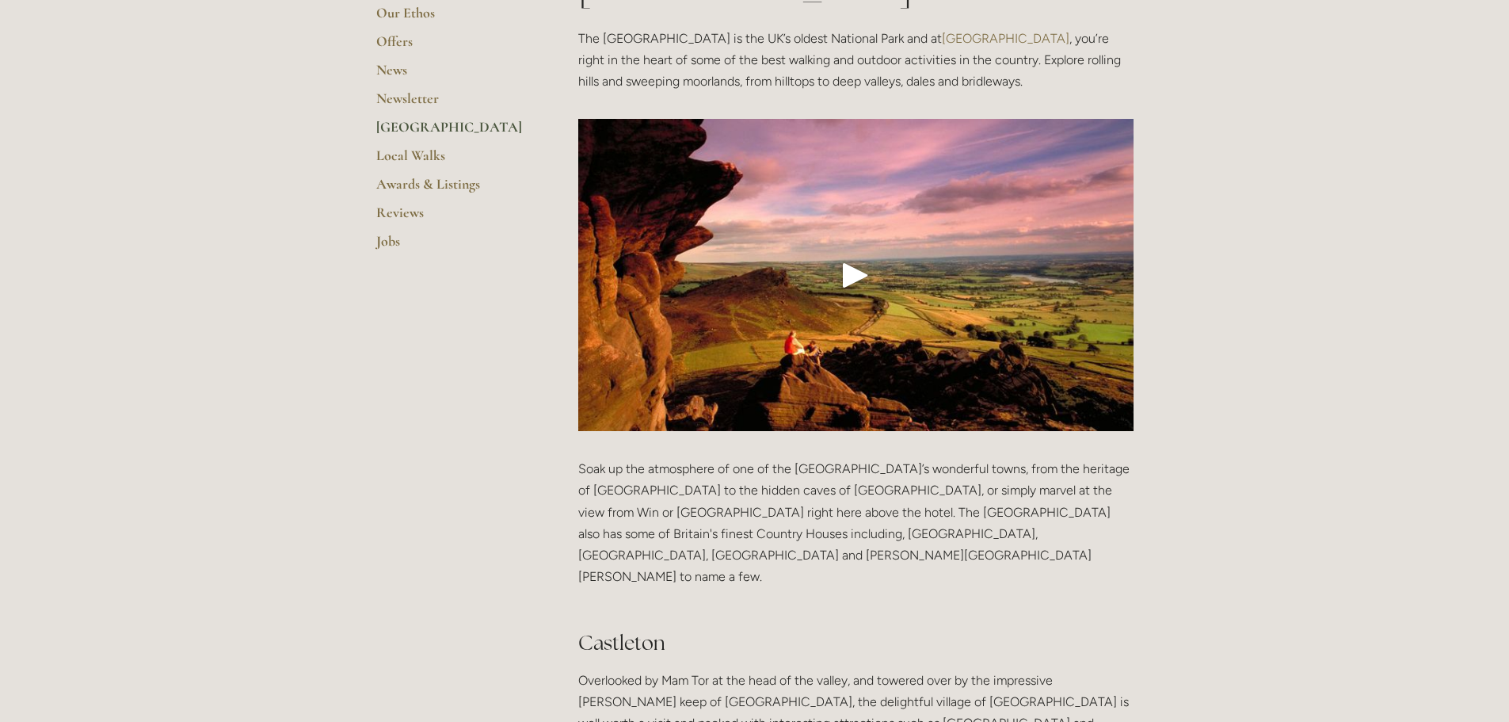
click at [844, 256] on div "Play" at bounding box center [855, 275] width 38 height 38
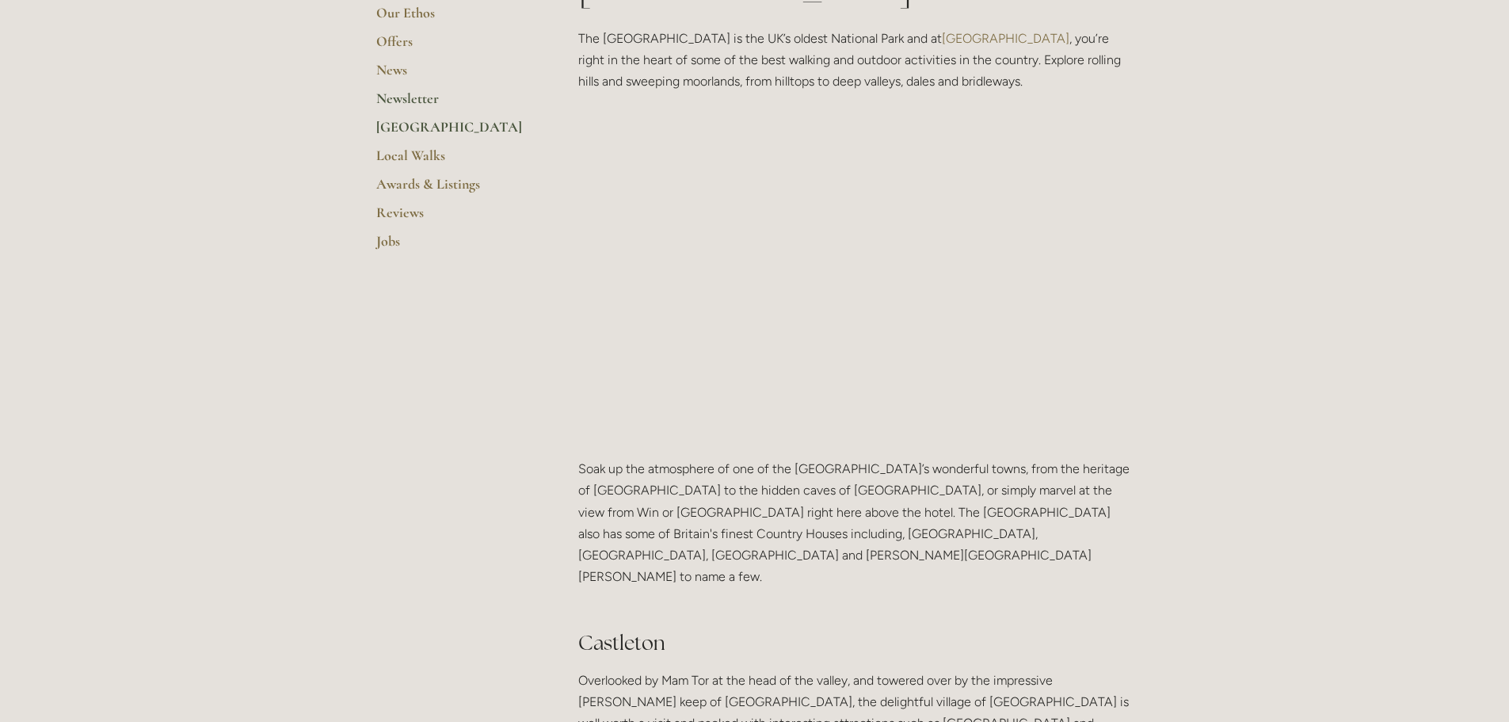
click at [422, 95] on link "Newsletter" at bounding box center [451, 104] width 151 height 29
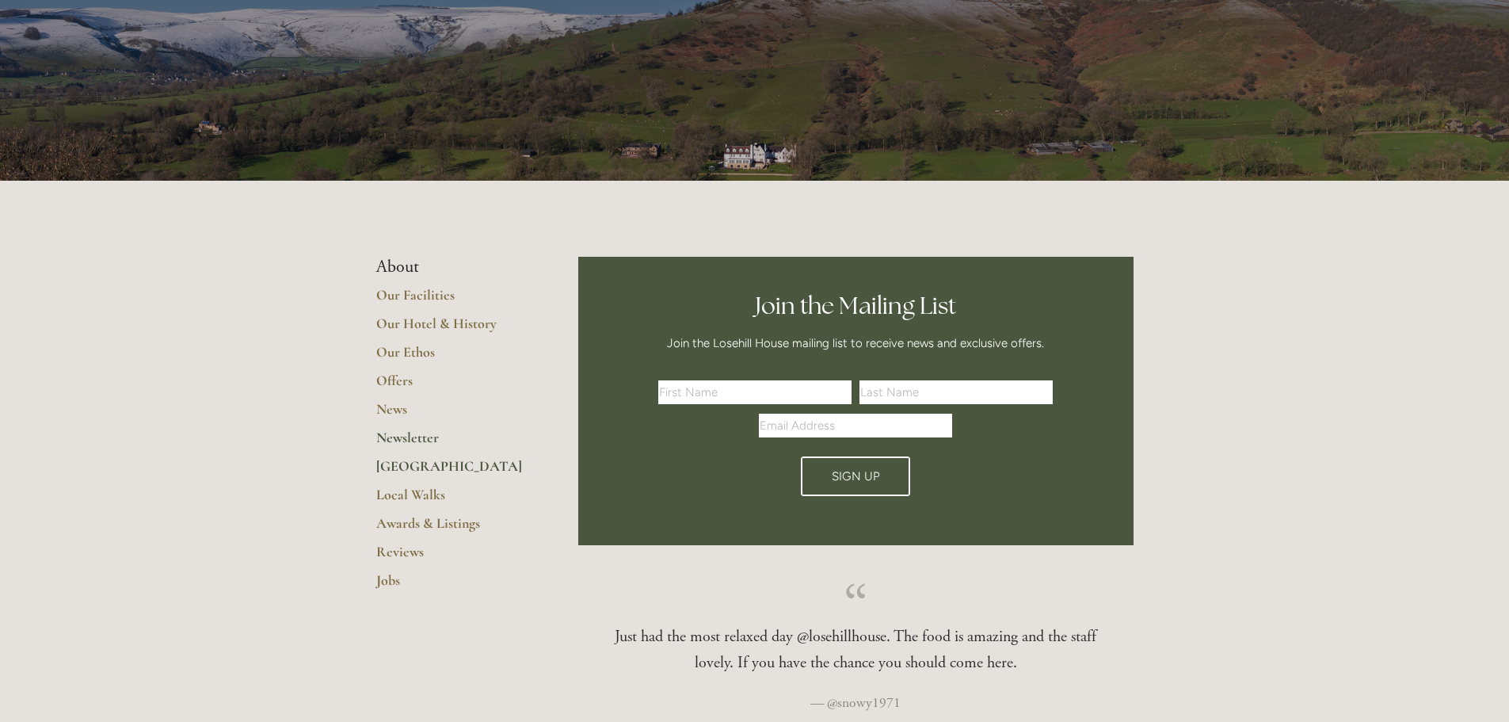
scroll to position [158, 0]
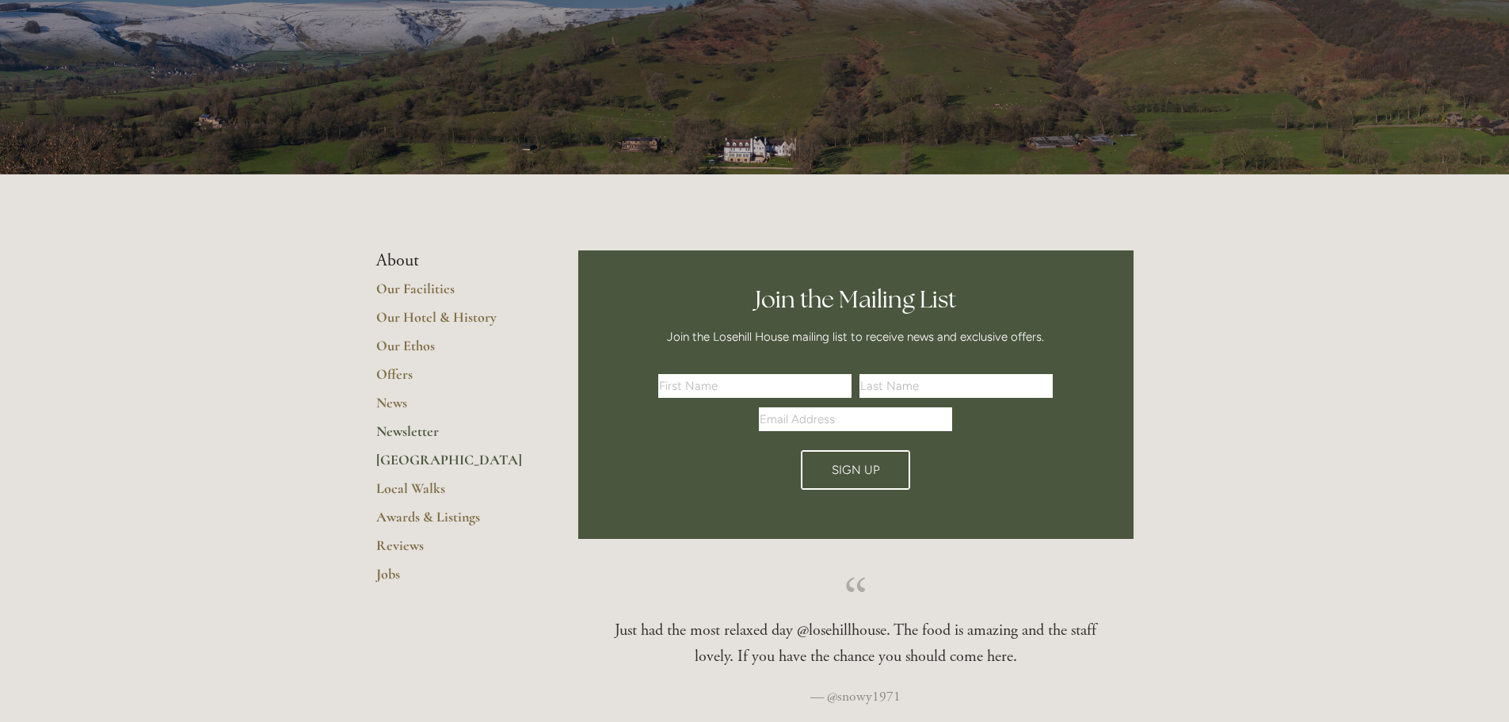
click at [395, 461] on link "[GEOGRAPHIC_DATA]" at bounding box center [451, 465] width 151 height 29
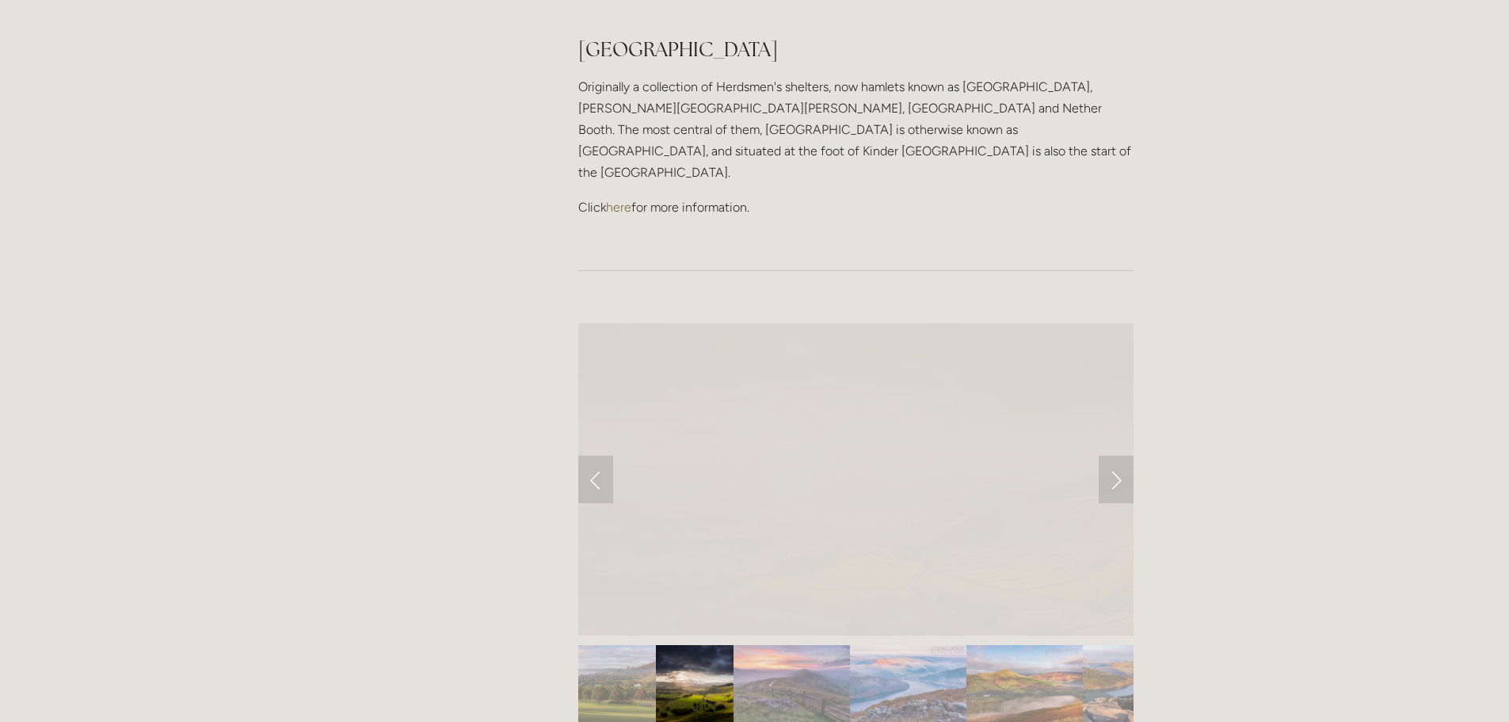
scroll to position [1267, 0]
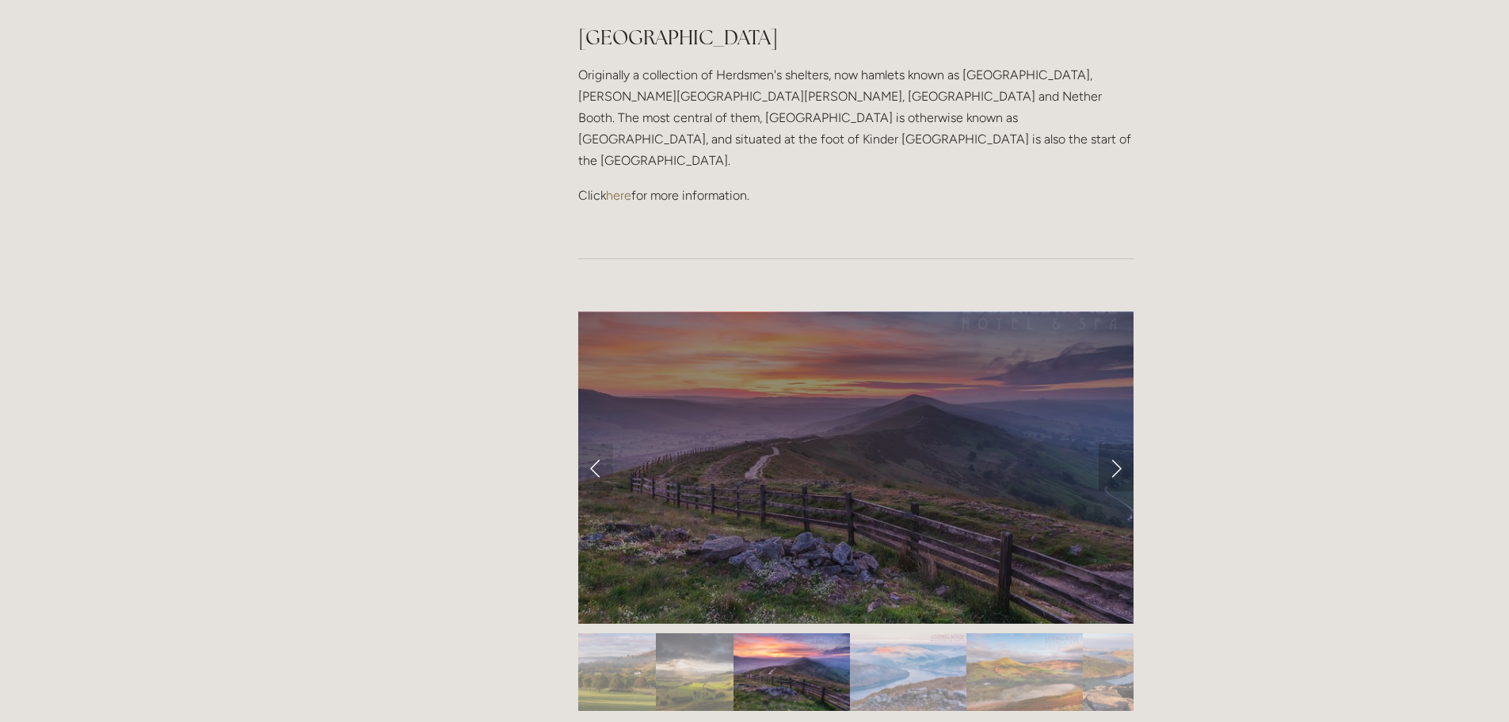
click at [1114, 444] on link "Next Slide" at bounding box center [1116, 468] width 35 height 48
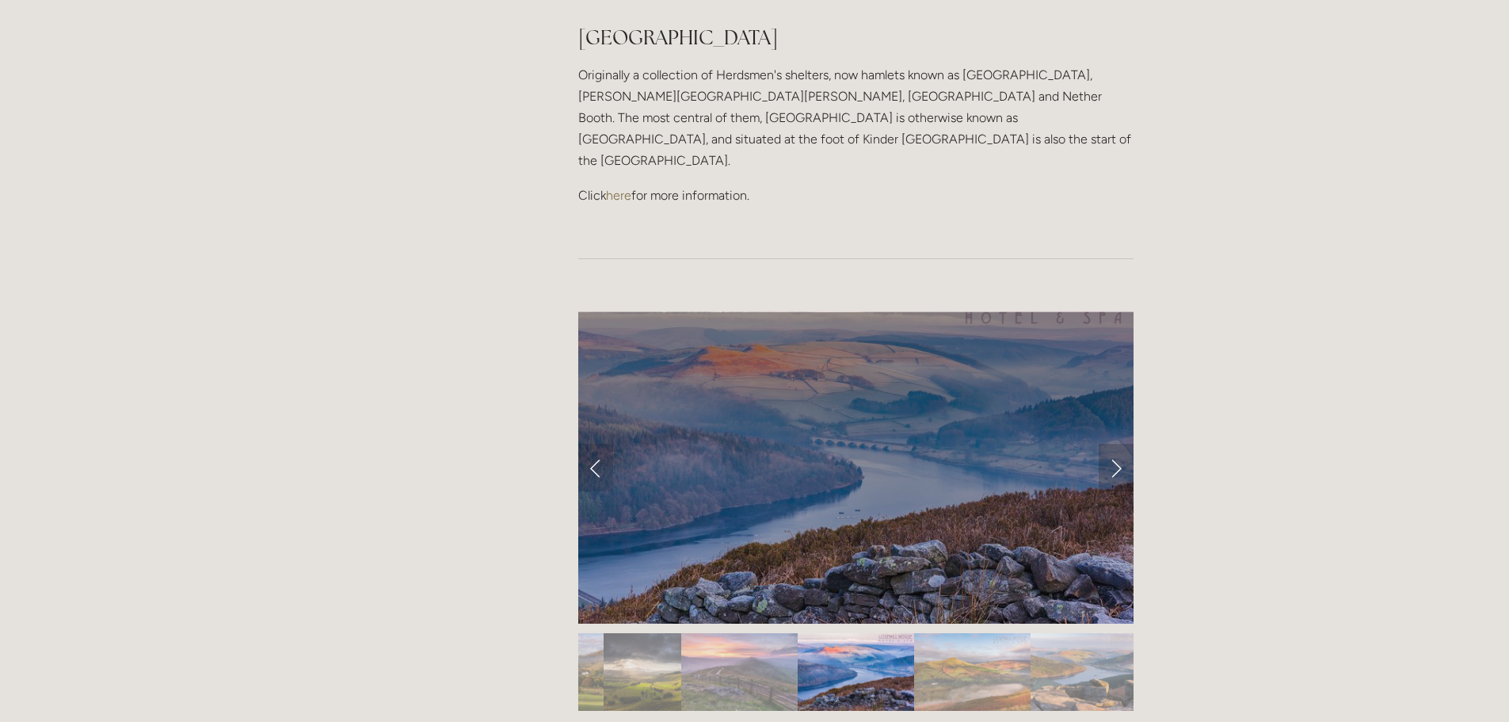
click at [1114, 444] on link "Next Slide" at bounding box center [1116, 468] width 35 height 48
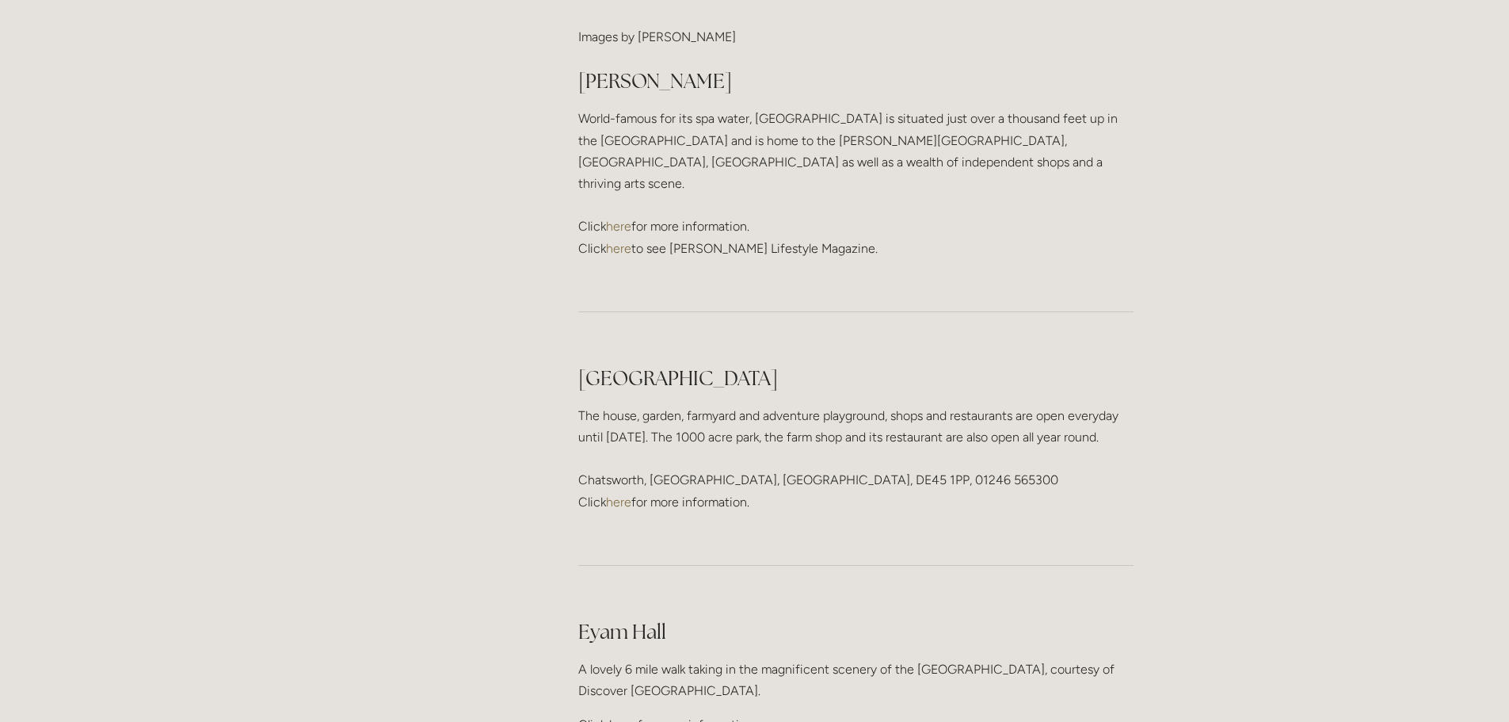
scroll to position [1980, 0]
click at [608, 712] on p "Click here for more information." at bounding box center [855, 722] width 555 height 21
click at [627, 712] on p "Click here for more information." at bounding box center [855, 722] width 555 height 21
click at [658, 712] on p "Click here for more information." at bounding box center [855, 722] width 555 height 21
click at [692, 712] on p "Click here for more information." at bounding box center [855, 722] width 555 height 21
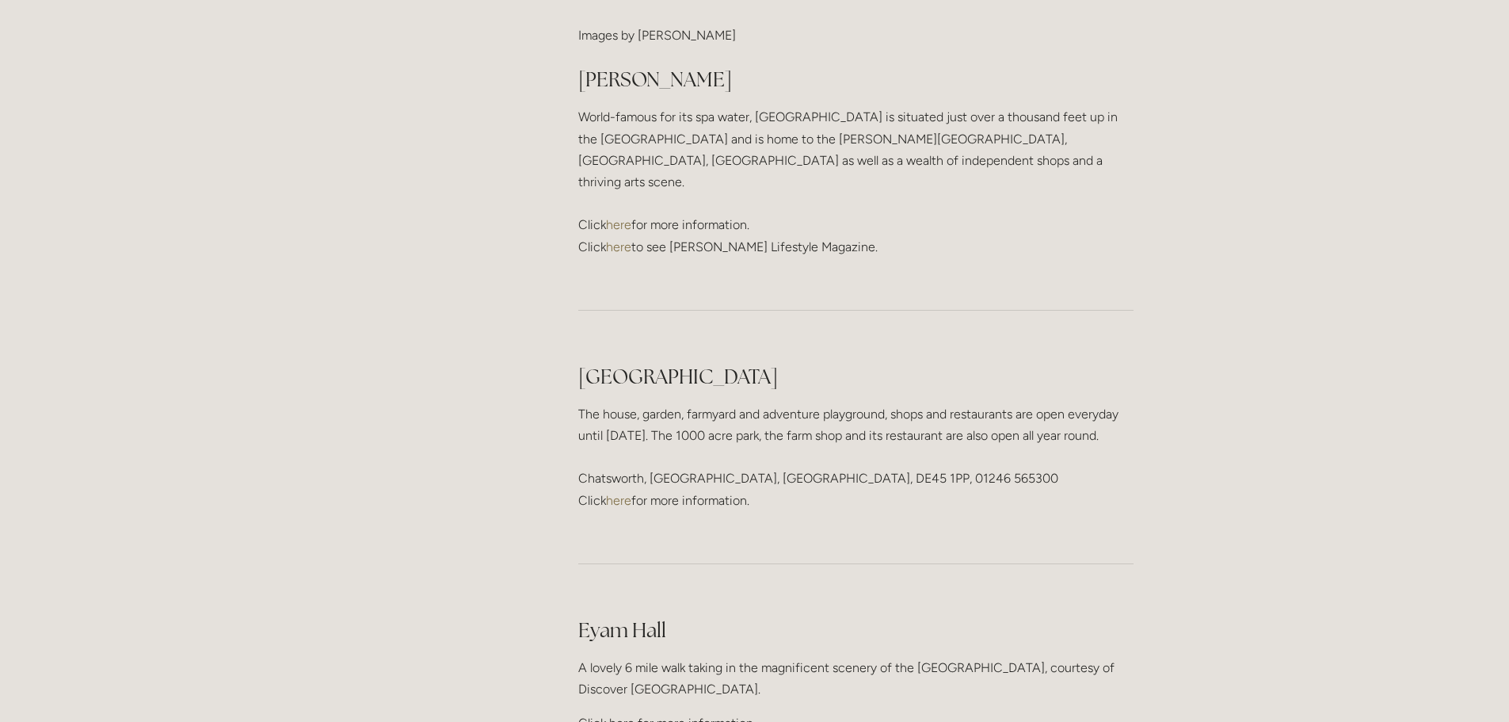
click at [725, 712] on p "Click here for more information." at bounding box center [855, 722] width 555 height 21
click at [728, 712] on p "Click here for more information." at bounding box center [855, 722] width 555 height 21
click at [761, 712] on p "Click here for more information." at bounding box center [855, 722] width 555 height 21
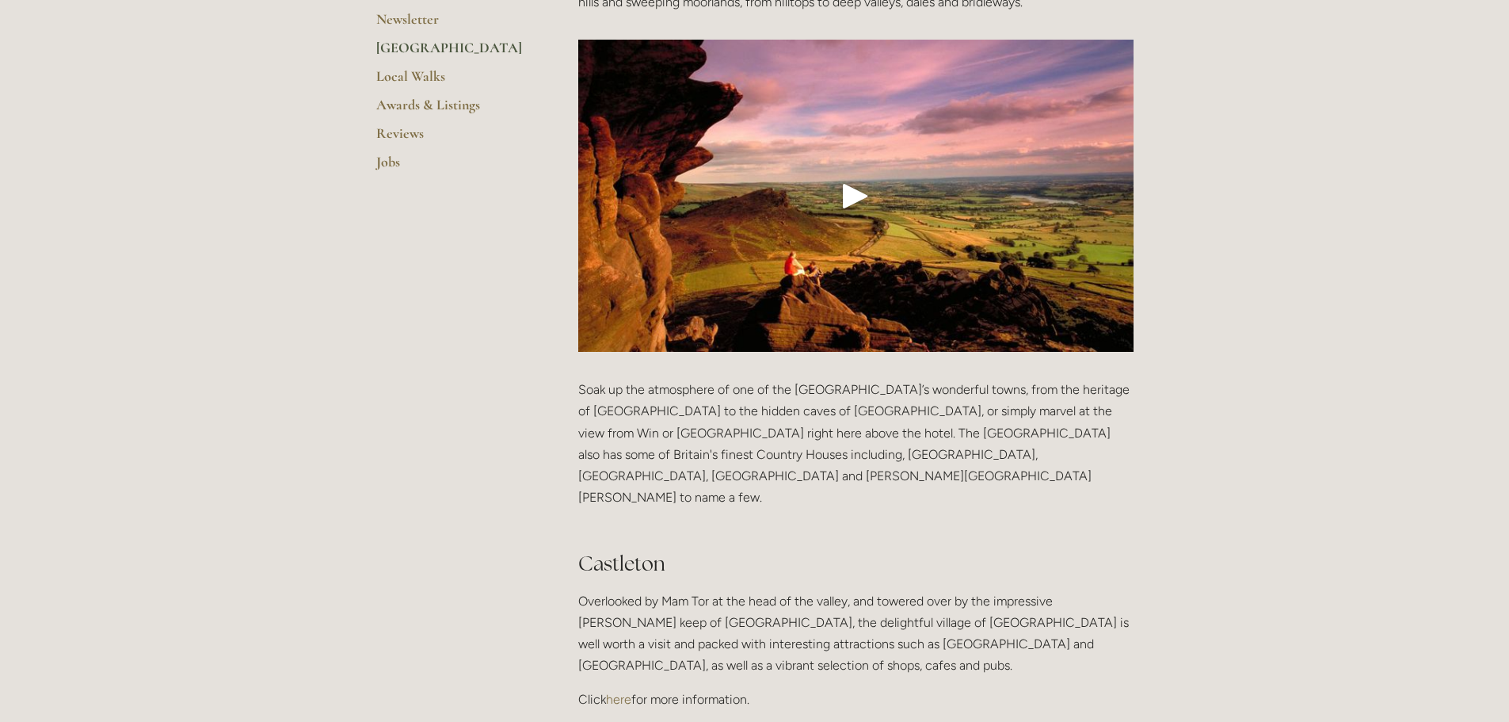
scroll to position [158, 0]
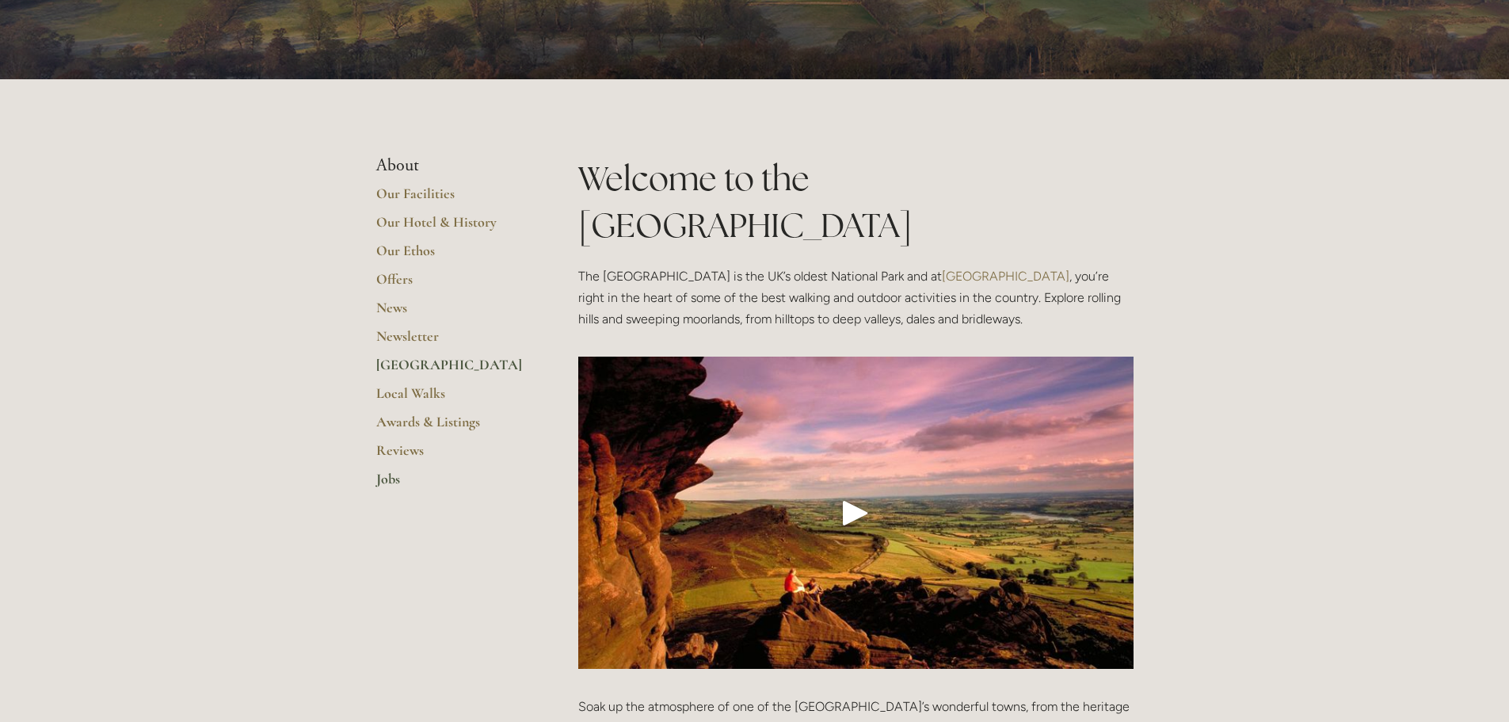
click at [388, 482] on link "Jobs" at bounding box center [451, 484] width 151 height 29
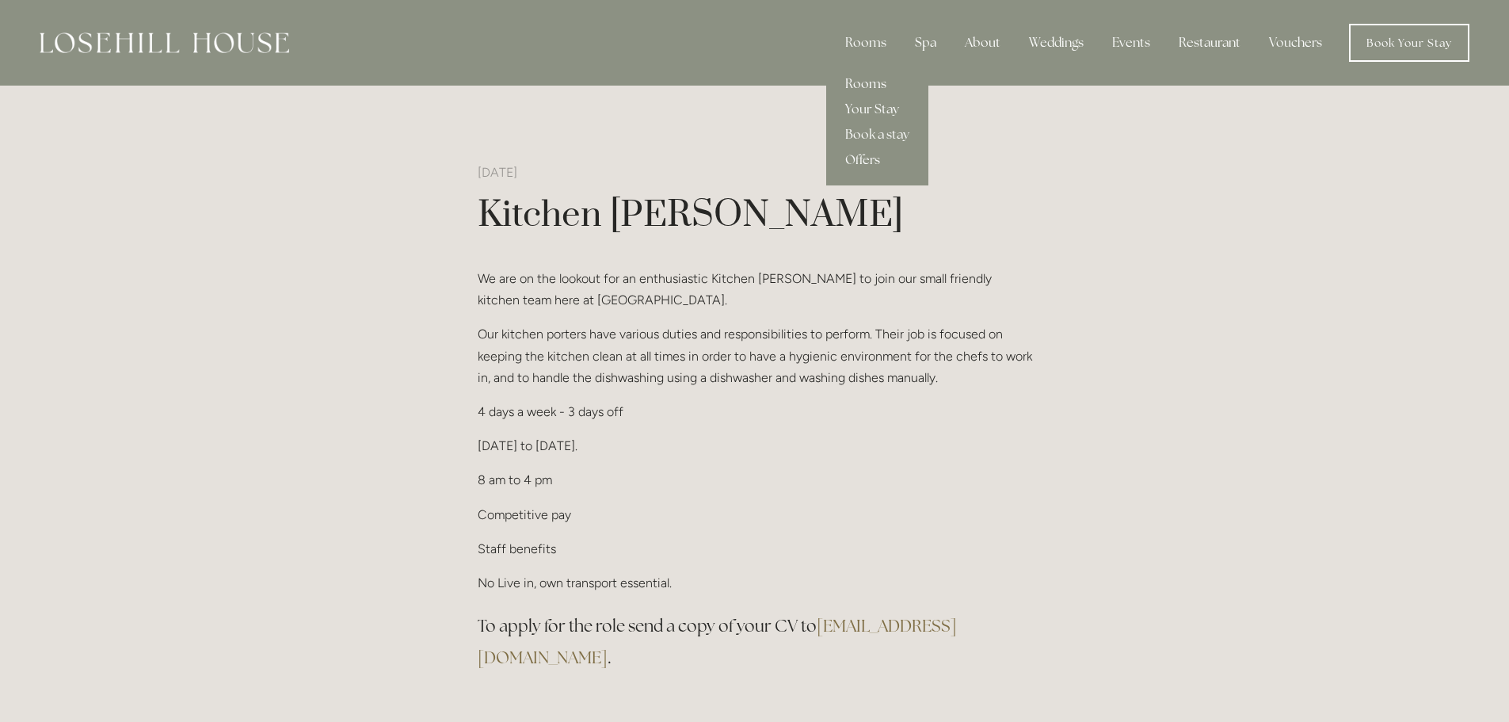
click at [862, 79] on link "Rooms" at bounding box center [877, 83] width 102 height 25
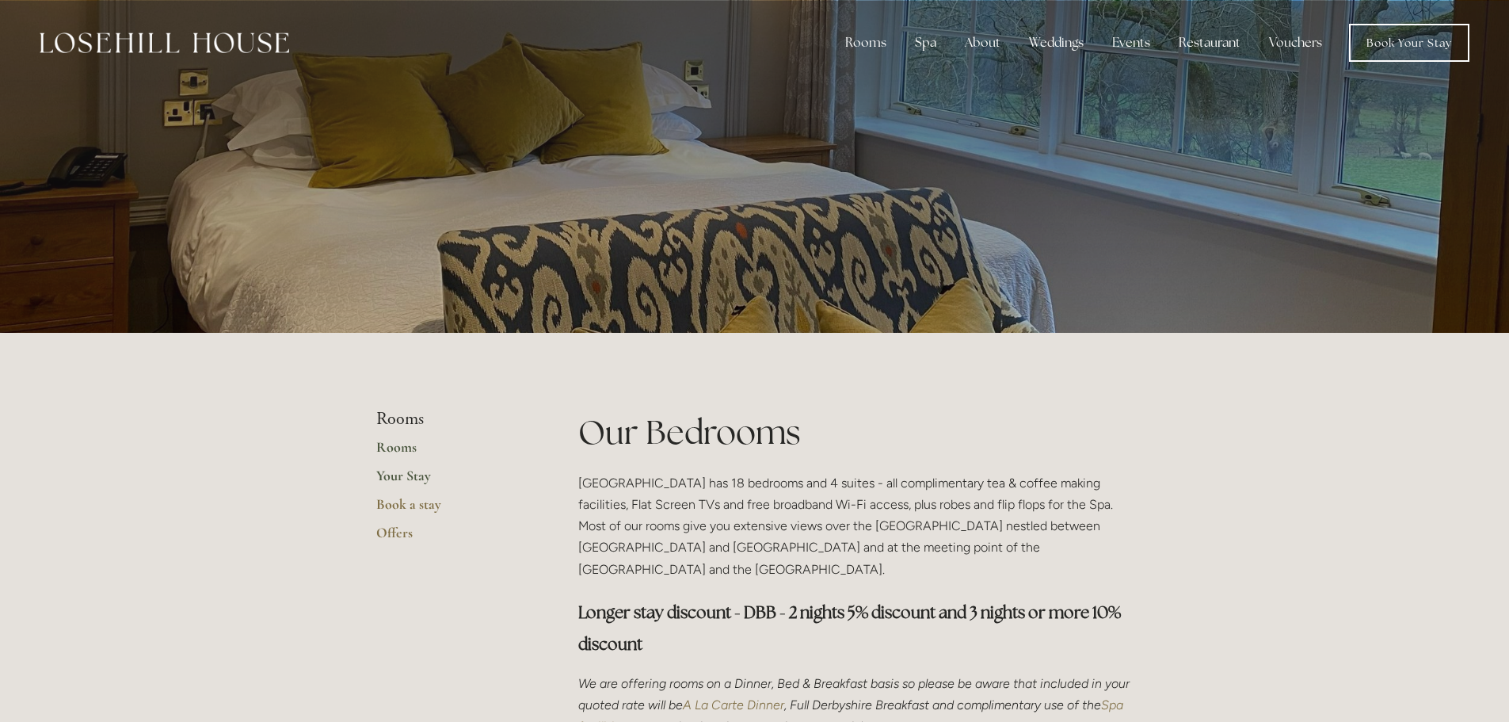
click at [419, 475] on link "Your Stay" at bounding box center [451, 481] width 151 height 29
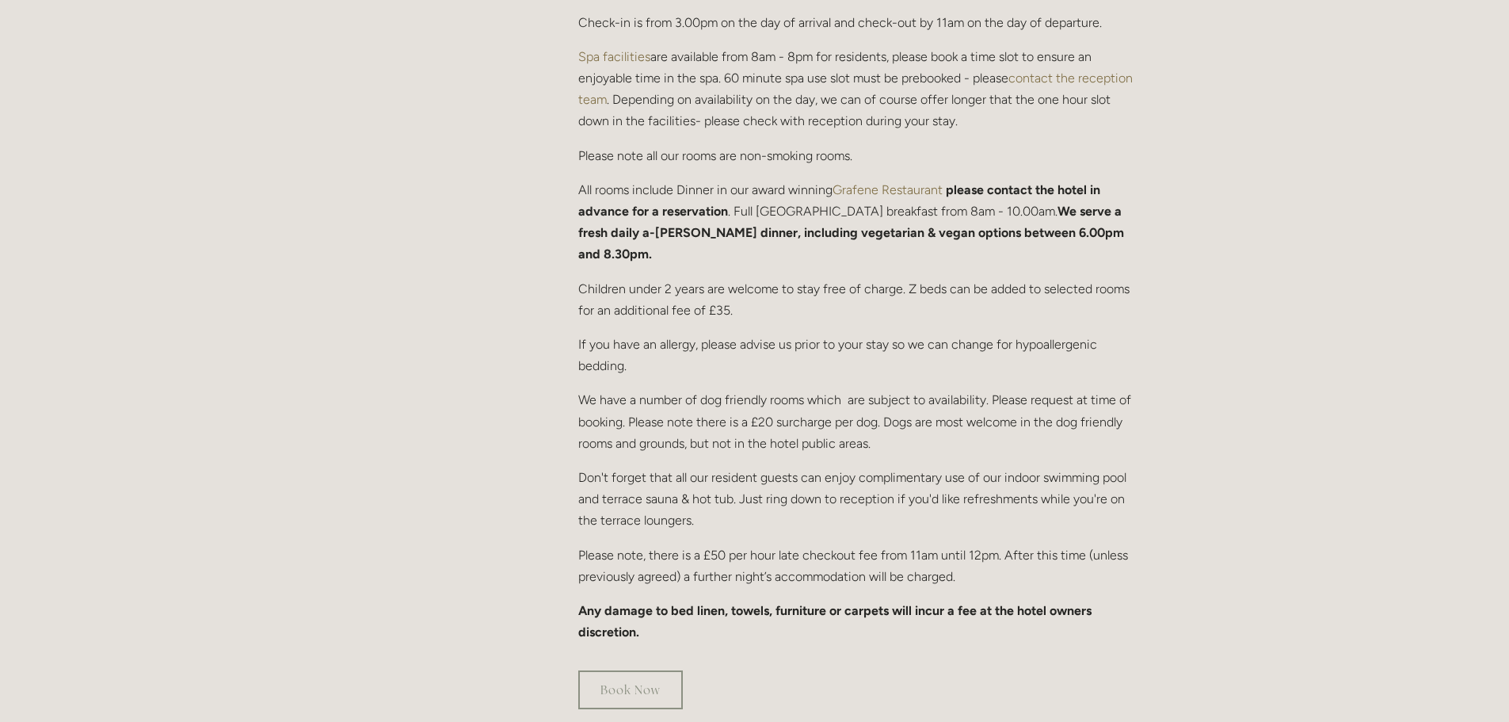
scroll to position [317, 0]
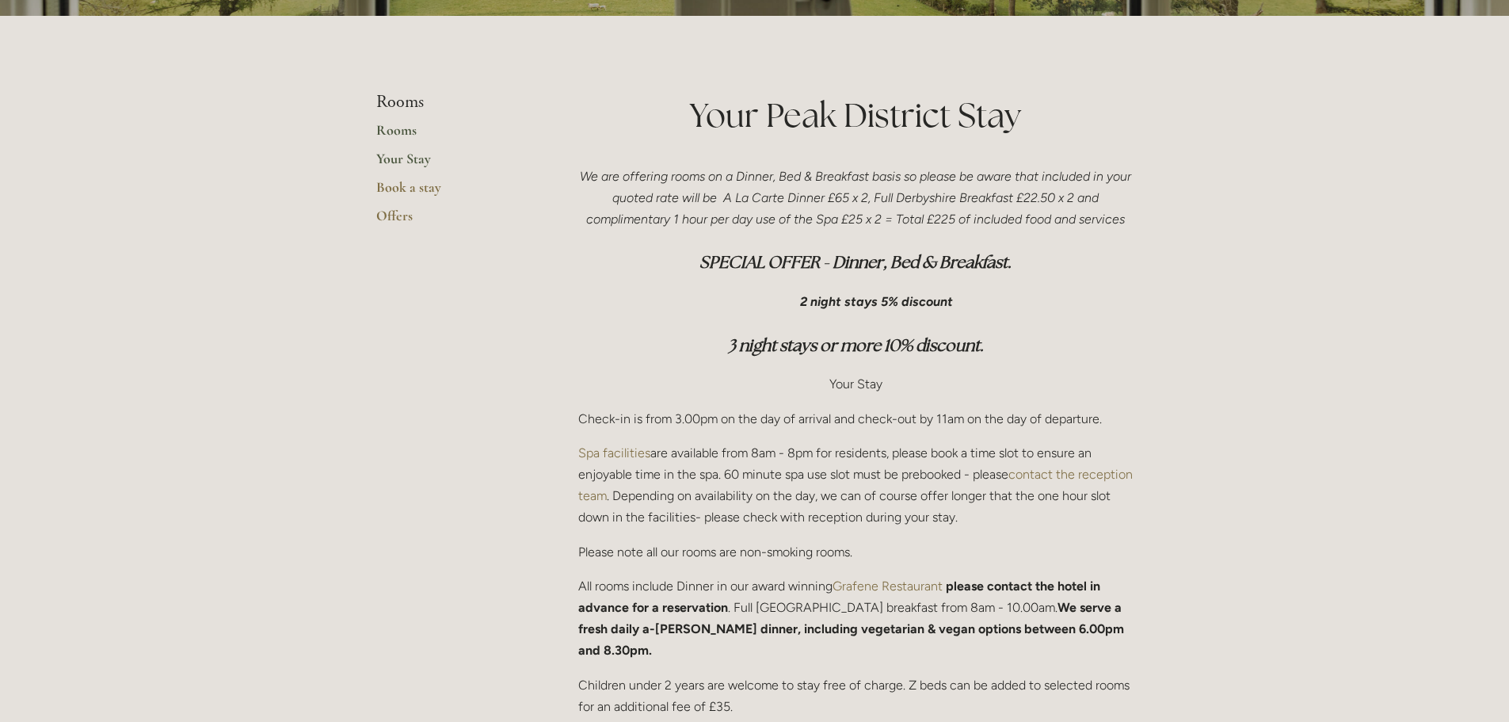
click at [390, 127] on link "Rooms" at bounding box center [451, 135] width 151 height 29
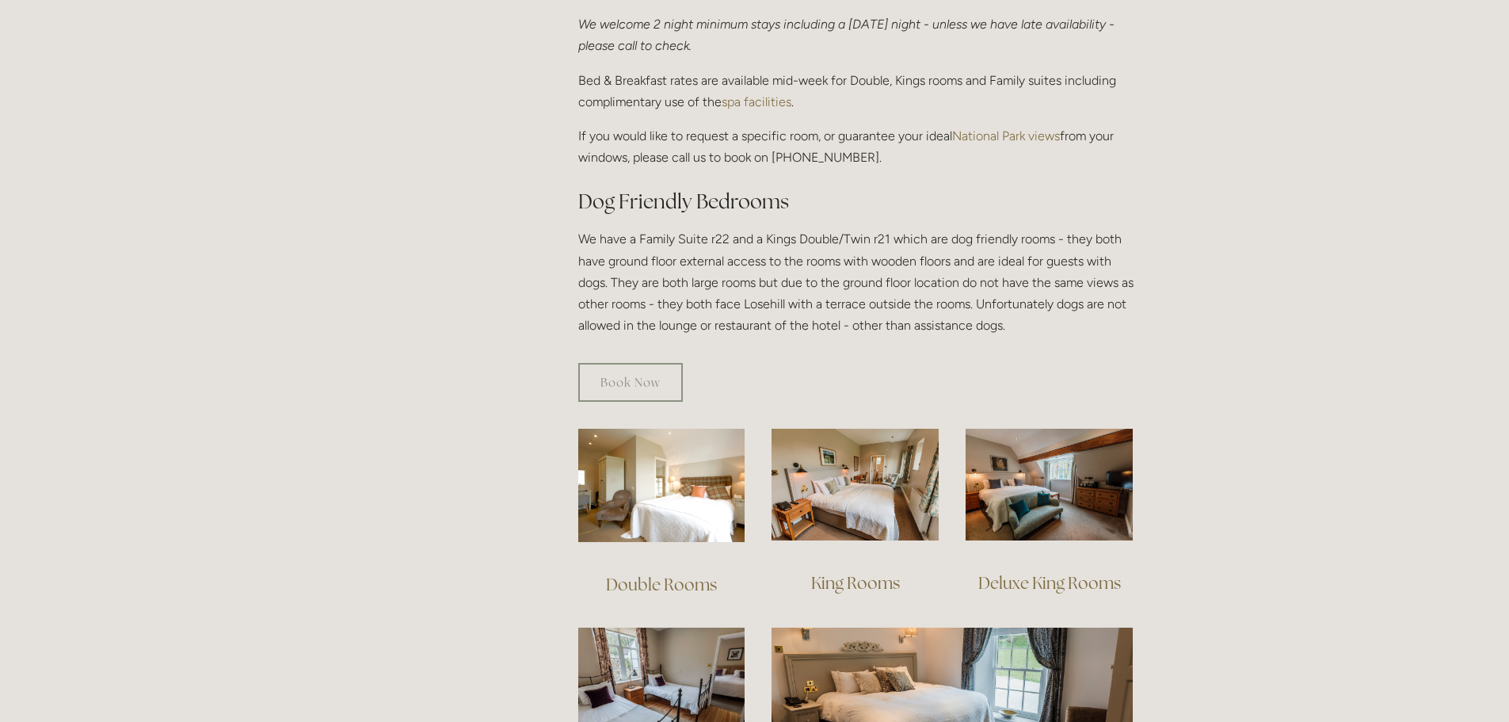
scroll to position [871, 0]
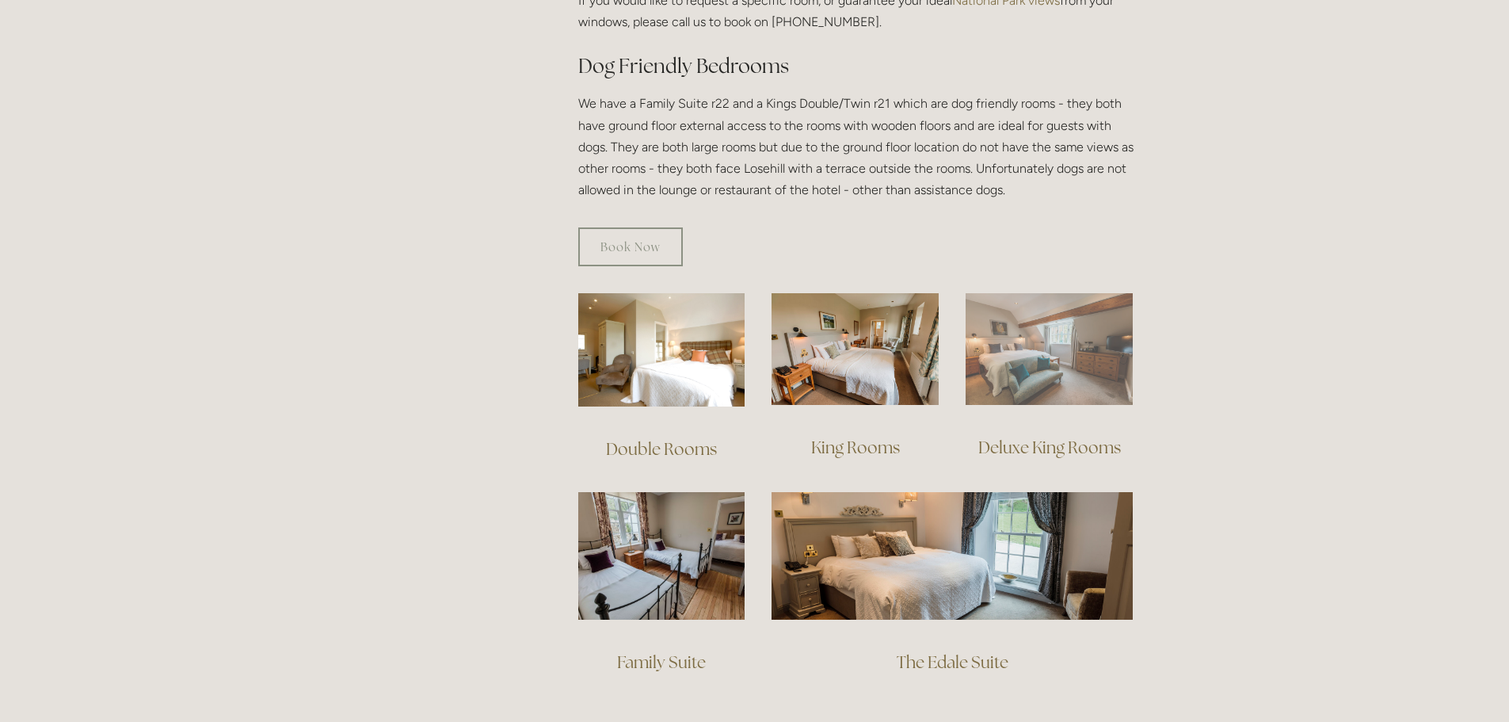
click at [1076, 334] on img at bounding box center [1049, 349] width 167 height 112
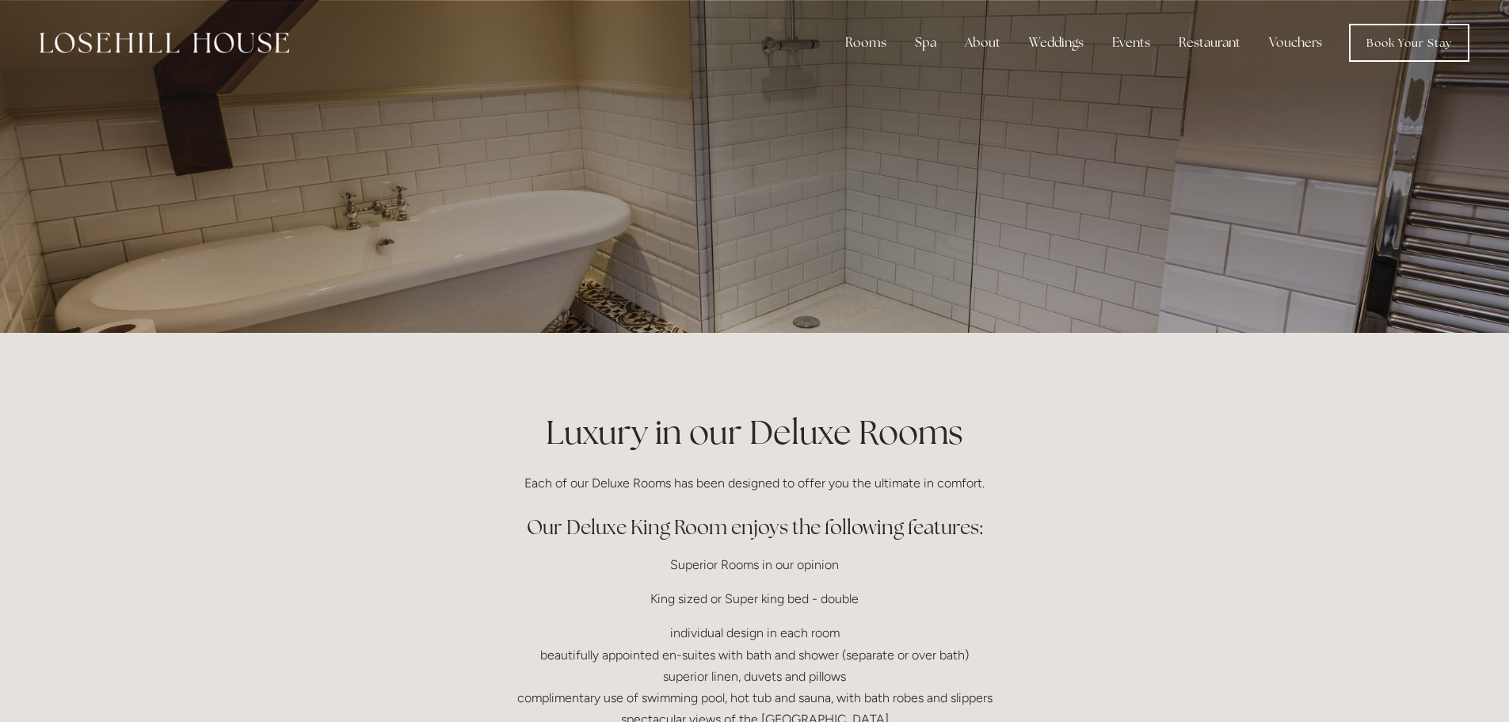
click at [973, 239] on div at bounding box center [754, 166] width 757 height 333
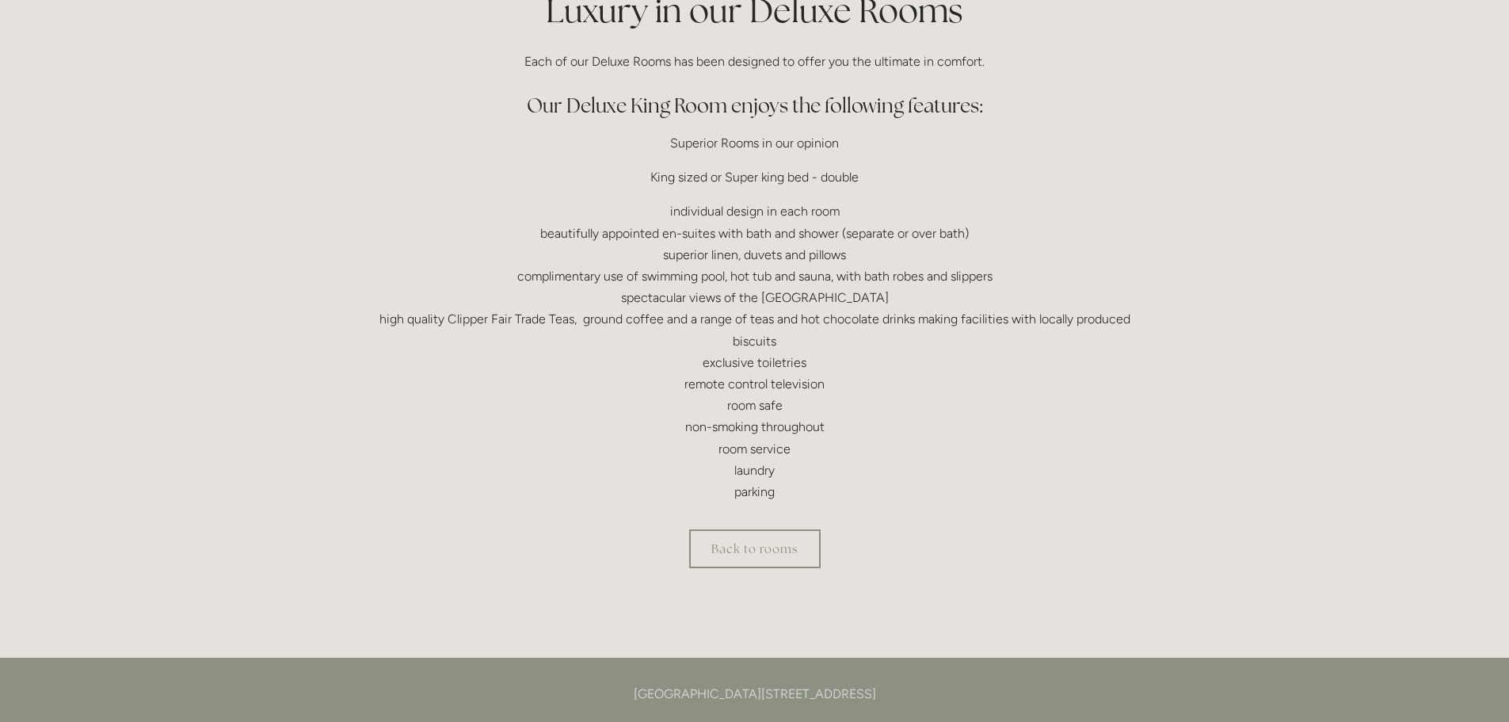
scroll to position [475, 0]
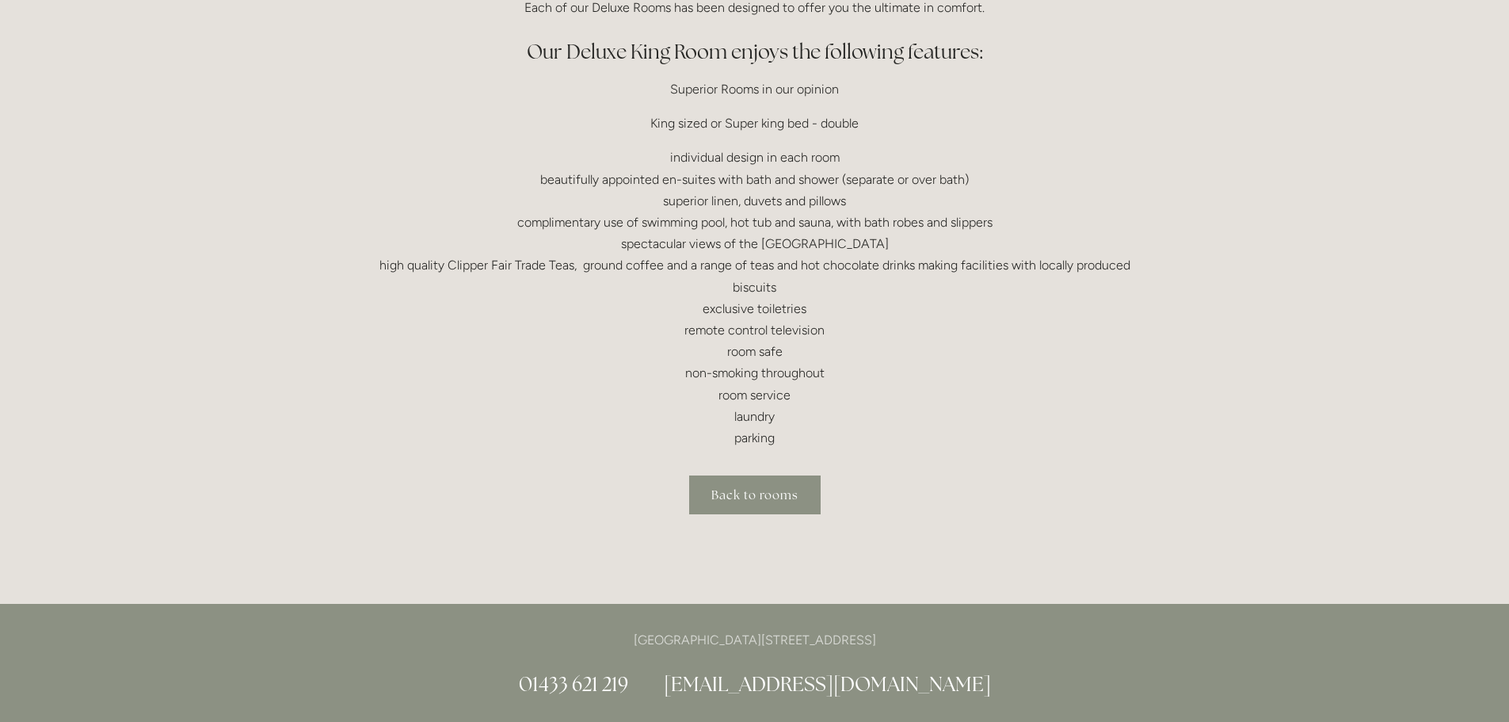
click at [736, 486] on link "Back to rooms" at bounding box center [754, 494] width 131 height 39
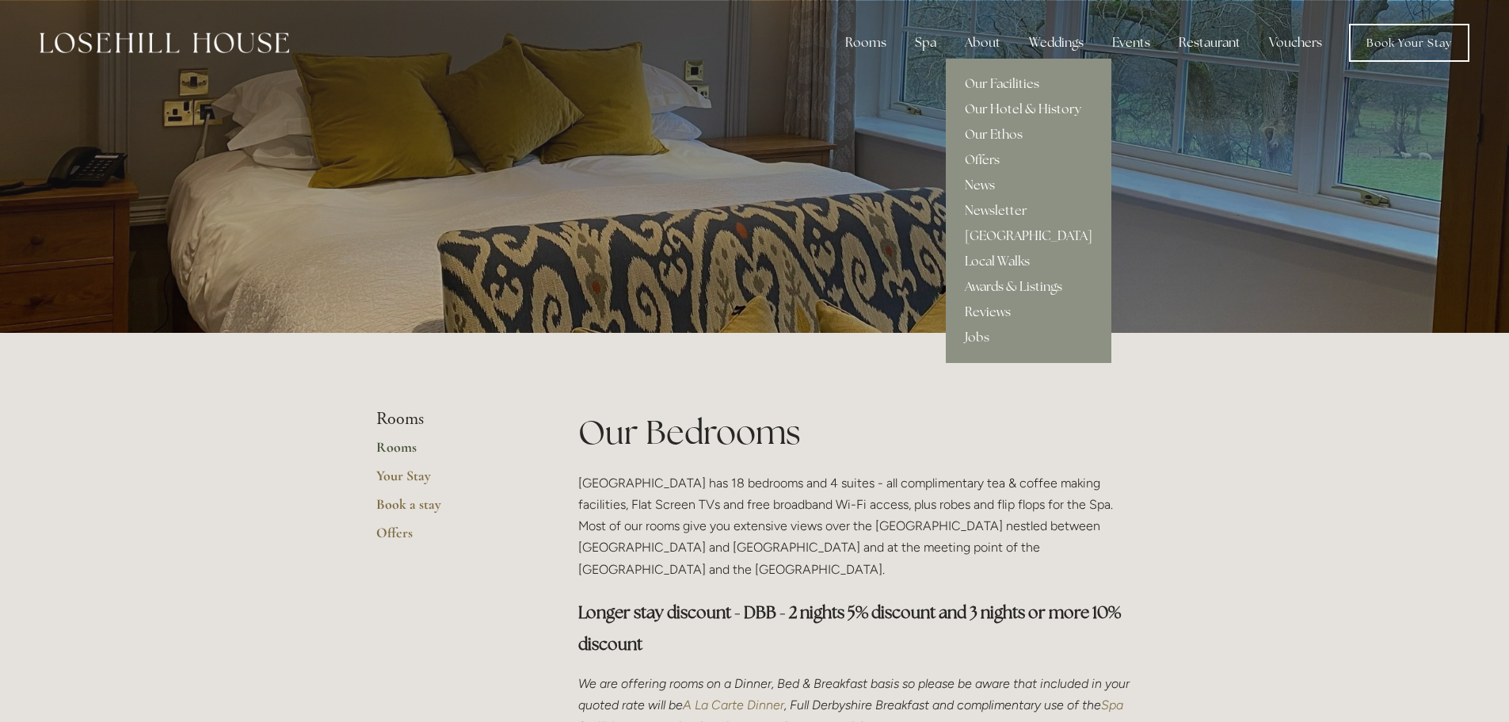
click at [988, 109] on link "Our Hotel & History" at bounding box center [1029, 109] width 166 height 25
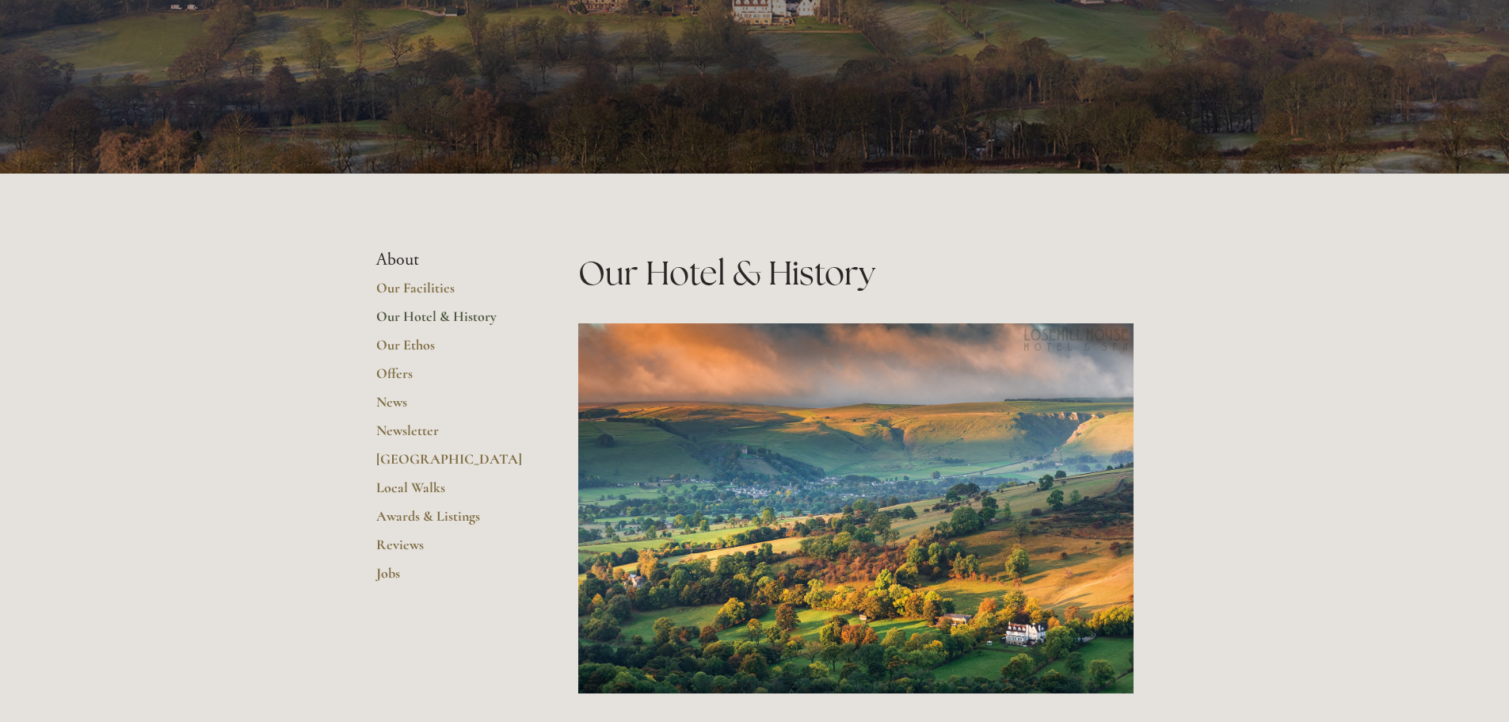
scroll to position [158, 0]
click at [420, 347] on link "Our Ethos" at bounding box center [451, 351] width 151 height 29
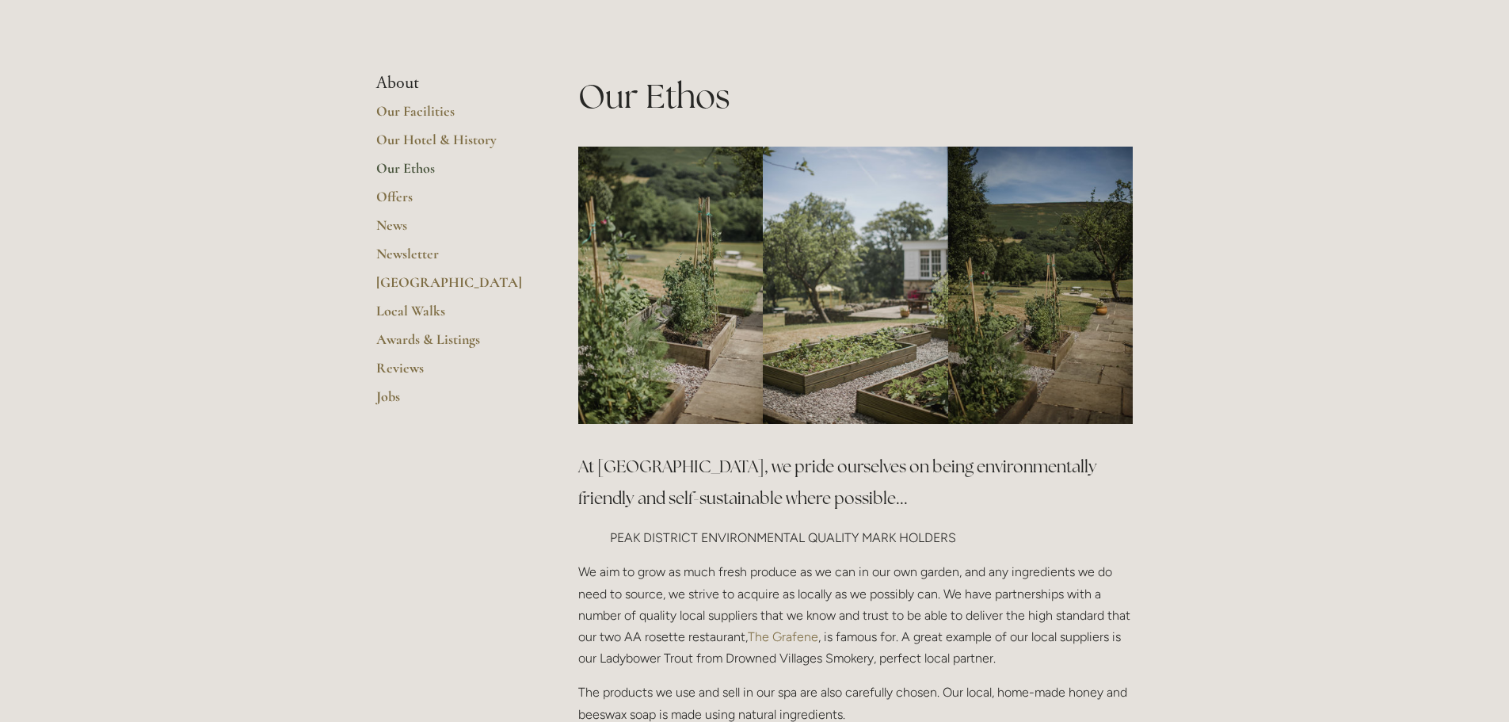
scroll to position [238, 0]
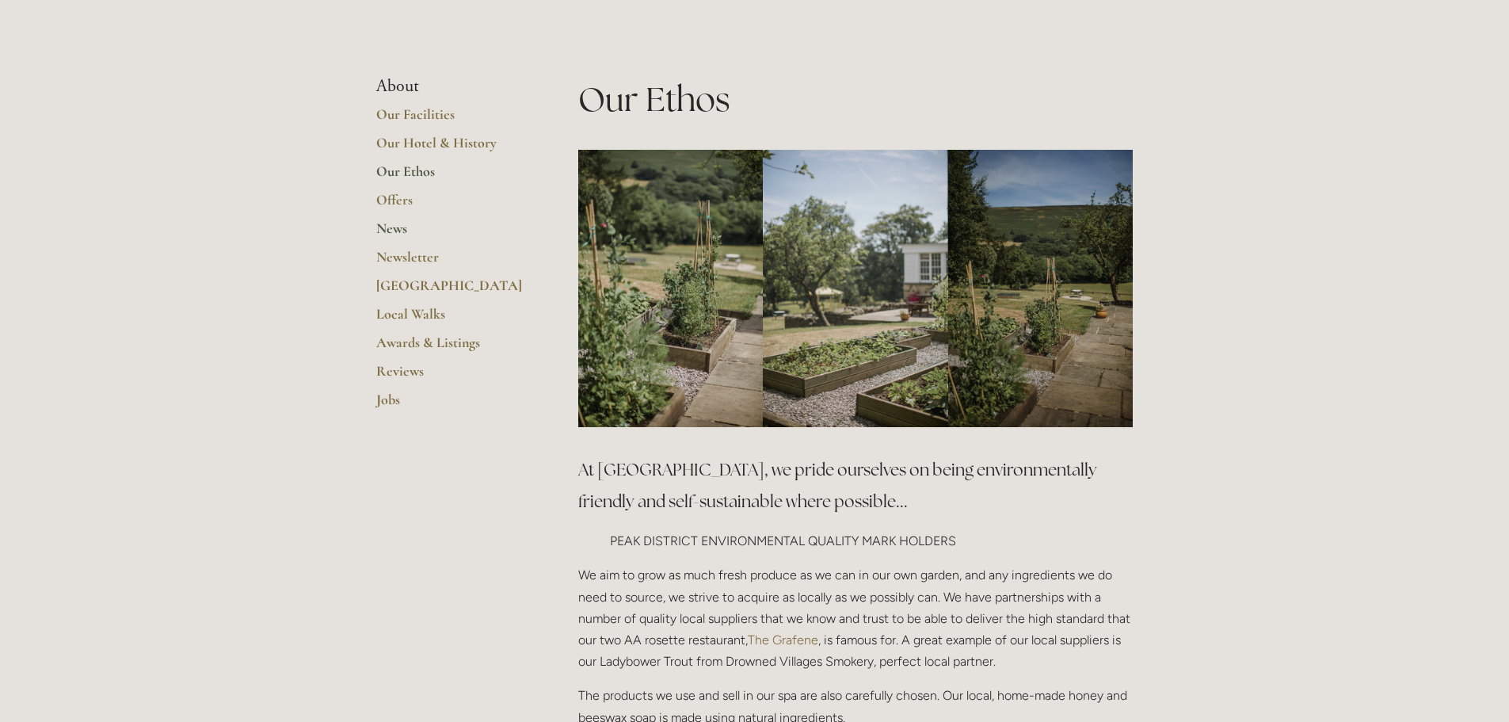
click at [401, 232] on link "News" at bounding box center [451, 233] width 151 height 29
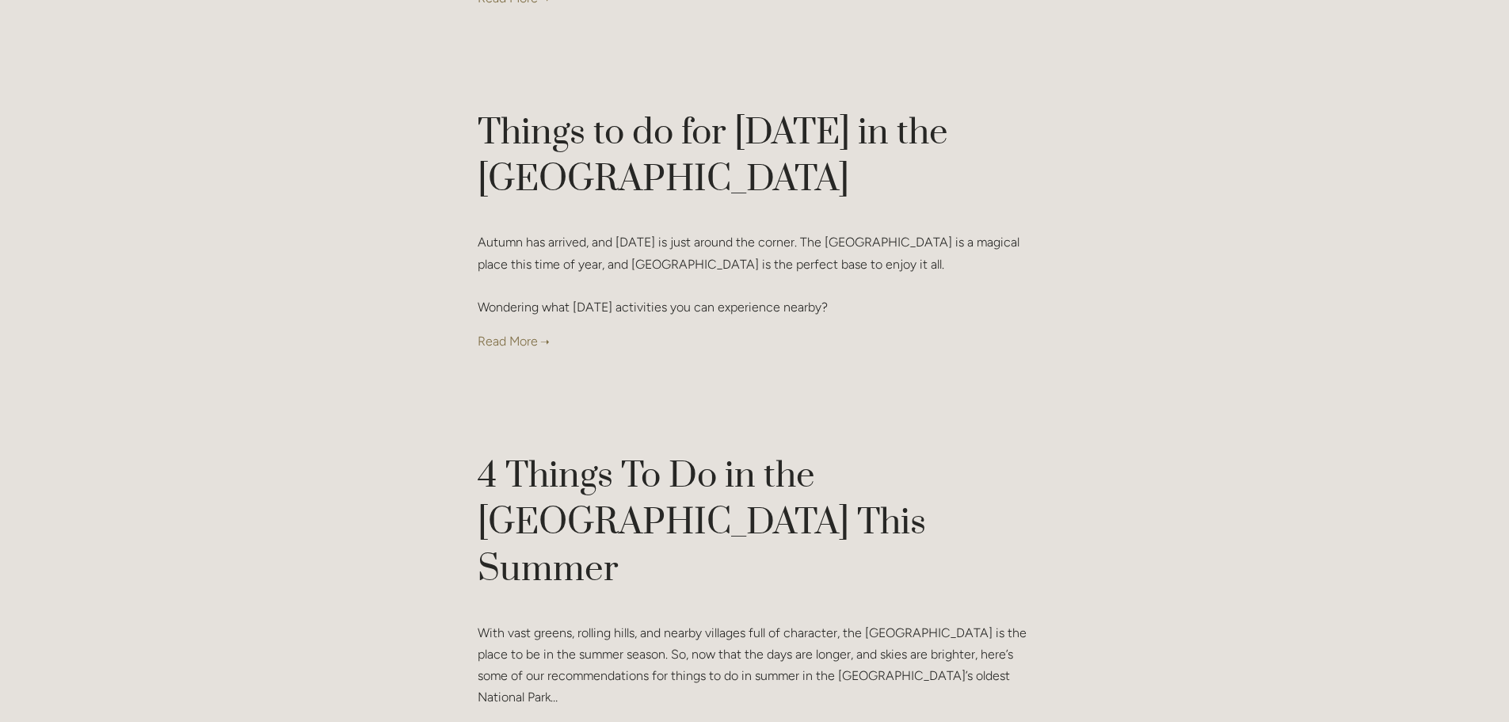
scroll to position [1347, 0]
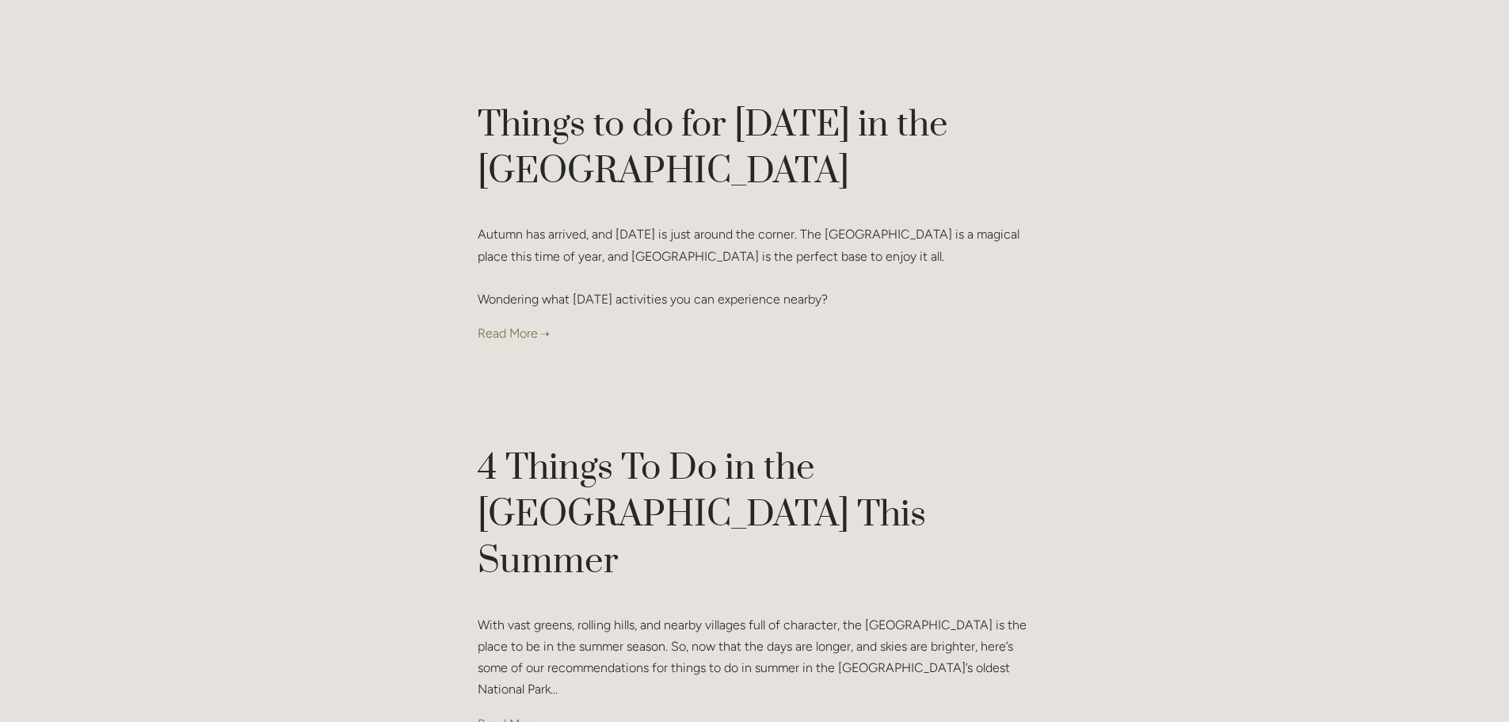
click at [486, 713] on link at bounding box center [755, 723] width 554 height 21
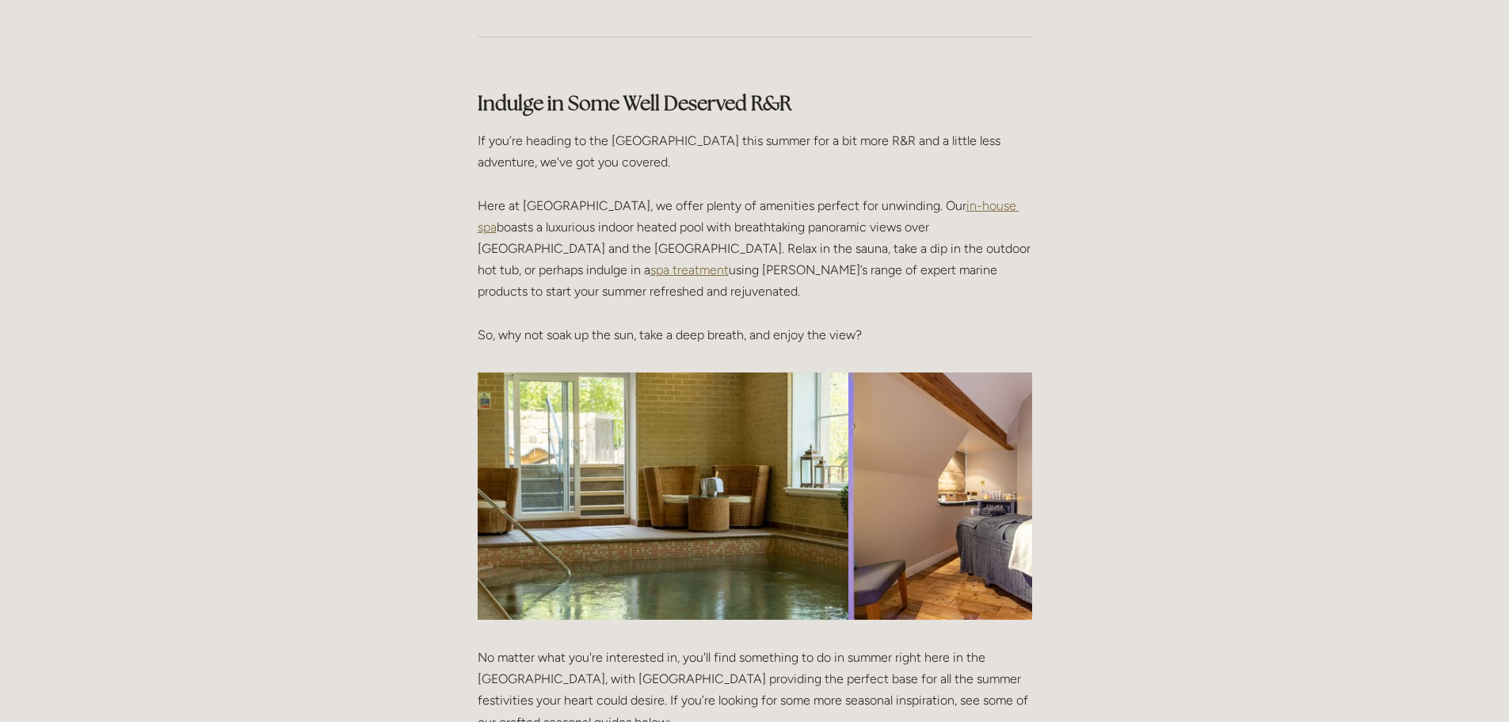
scroll to position [4673, 0]
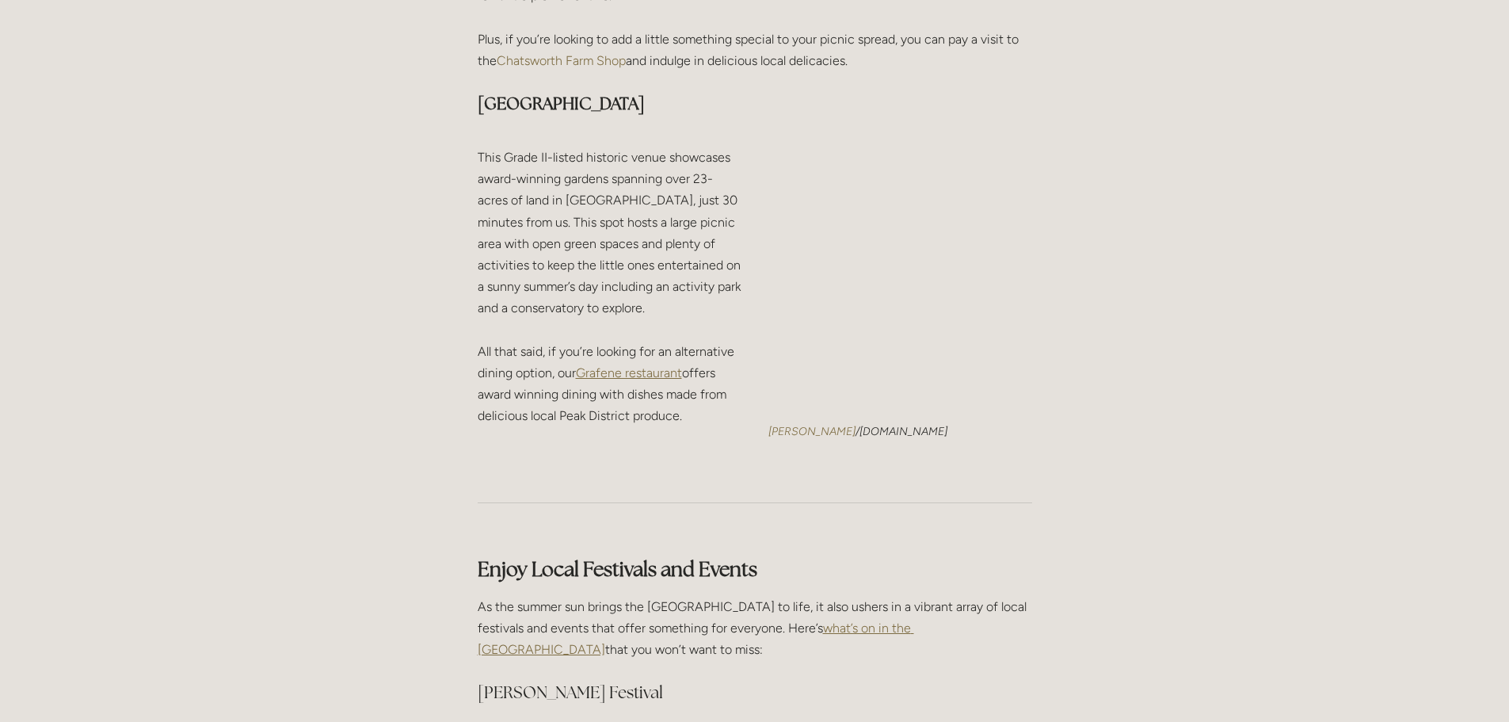
scroll to position [3802, 0]
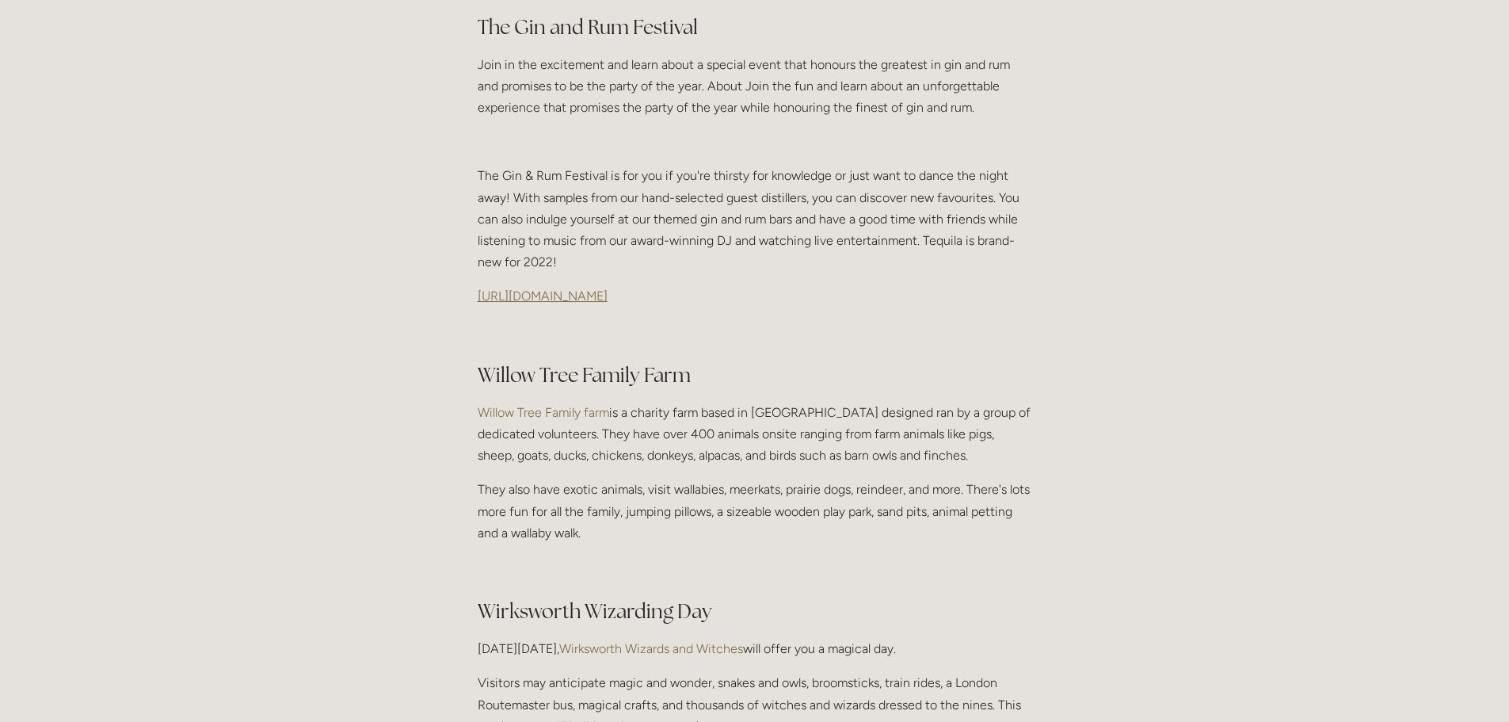
scroll to position [396, 0]
